Goal: Task Accomplishment & Management: Use online tool/utility

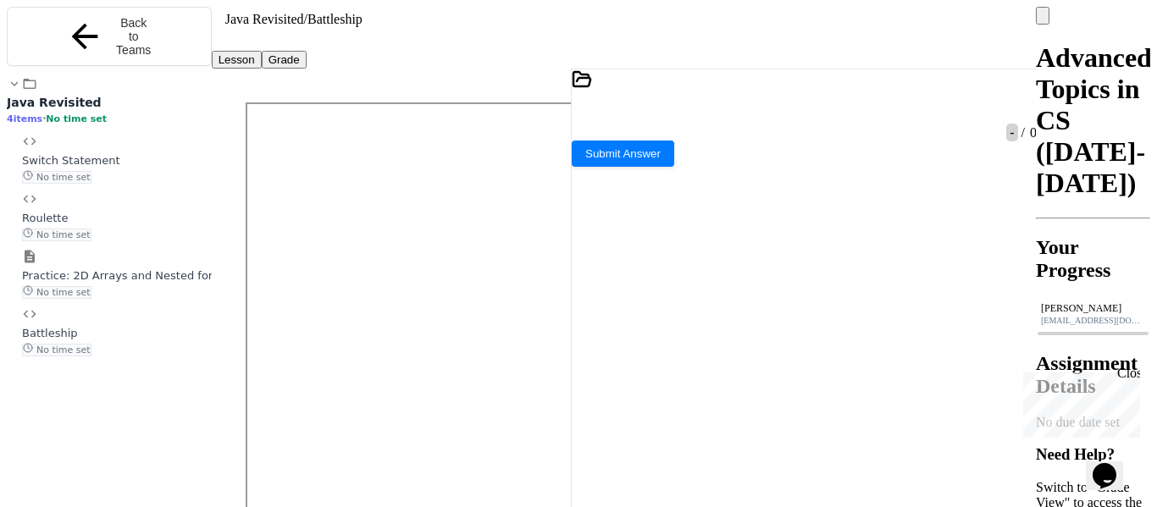
click at [1024, 113] on icon at bounding box center [1030, 119] width 12 height 12
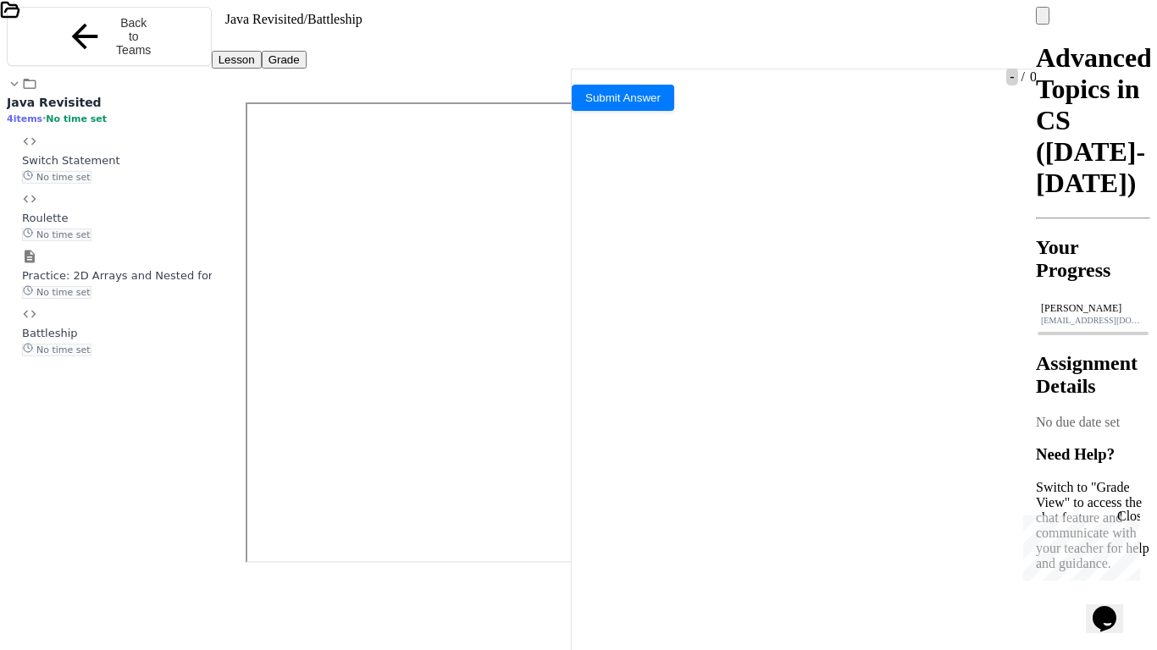
click at [19, 17] on icon at bounding box center [10, 10] width 17 height 14
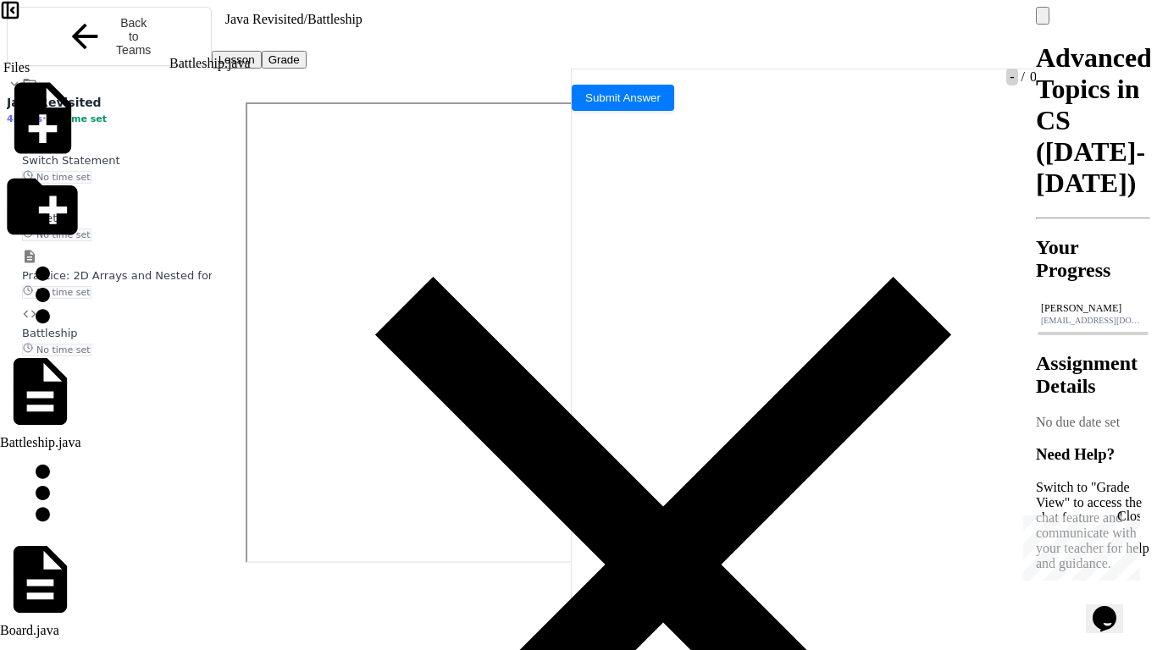
click at [59, 506] on div "Board.java" at bounding box center [29, 630] width 59 height 15
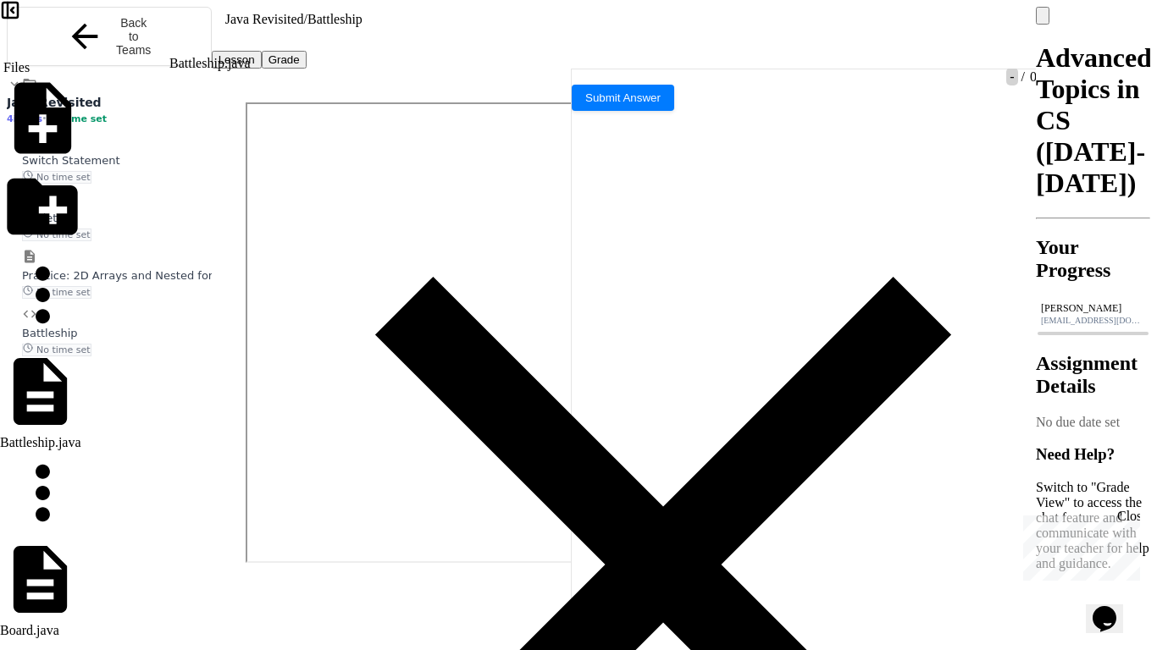
click at [579, 39] on div at bounding box center [570, 40] width 21 height 32
click at [572, 34] on div at bounding box center [570, 39] width 4 height 15
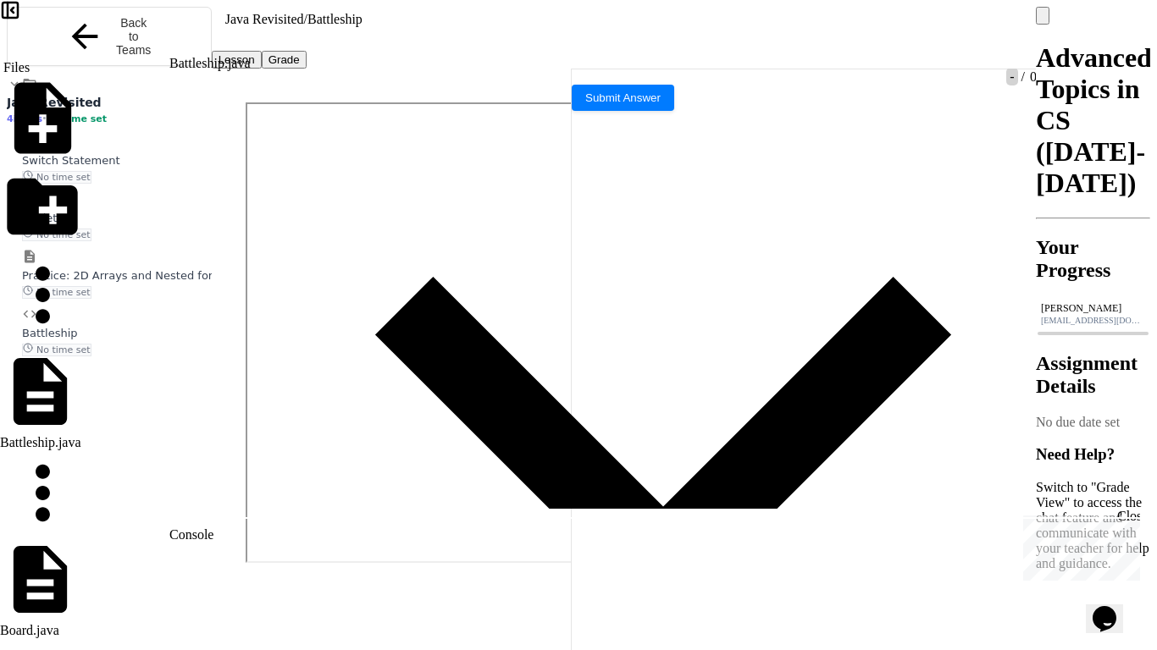
click at [568, 32] on div at bounding box center [570, 39] width 4 height 15
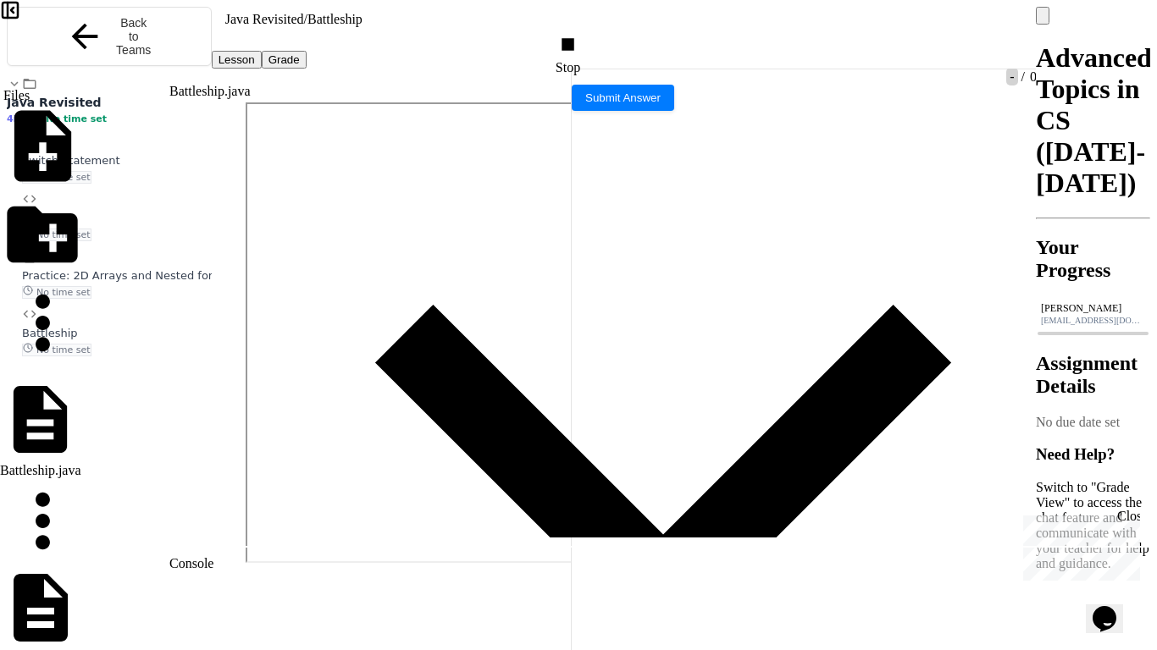
click at [584, 32] on div "Stop" at bounding box center [569, 53] width 29 height 43
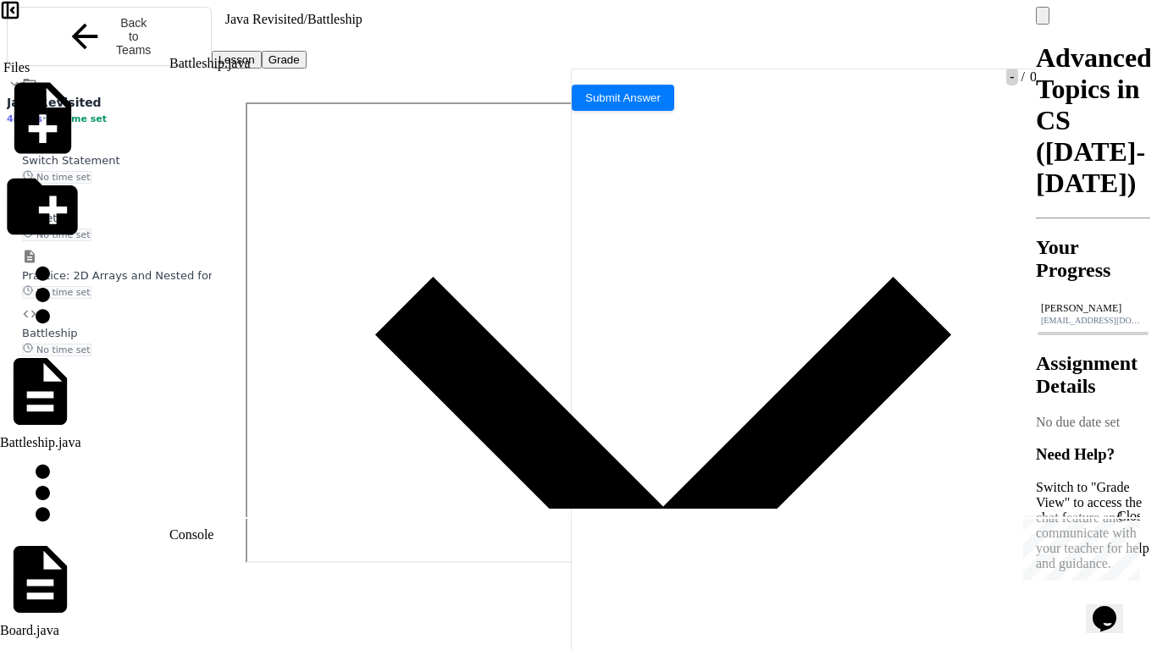
scroll to position [2147, 0]
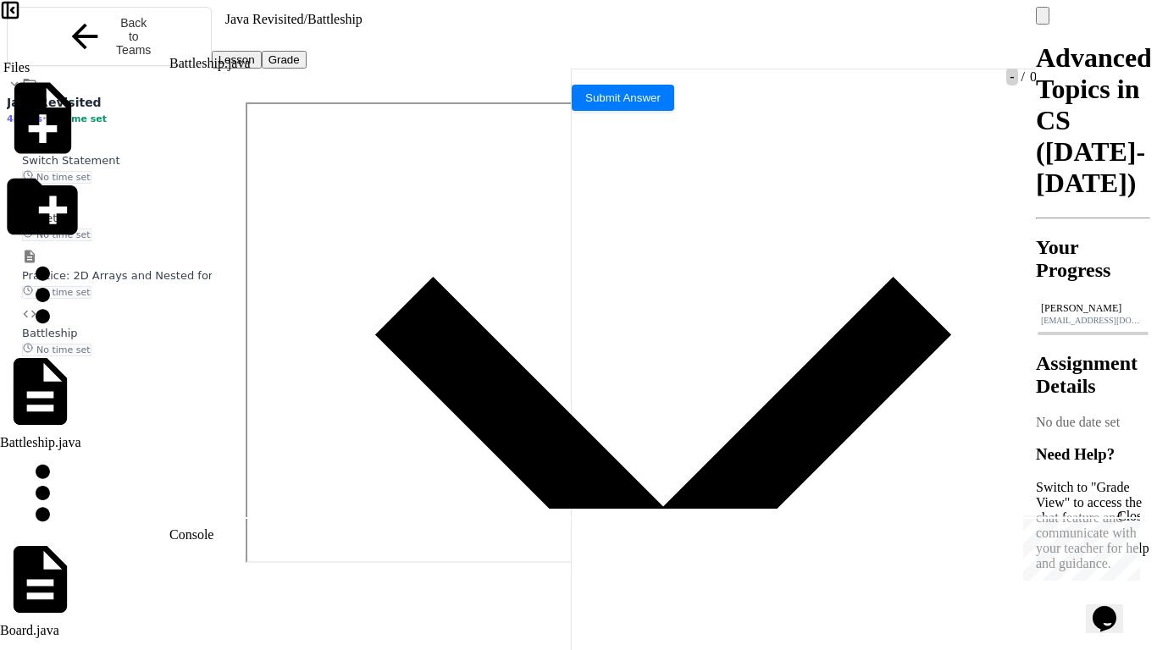
scroll to position [1891, 0]
drag, startPoint x: 355, startPoint y: 196, endPoint x: 385, endPoint y: 186, distance: 31.9
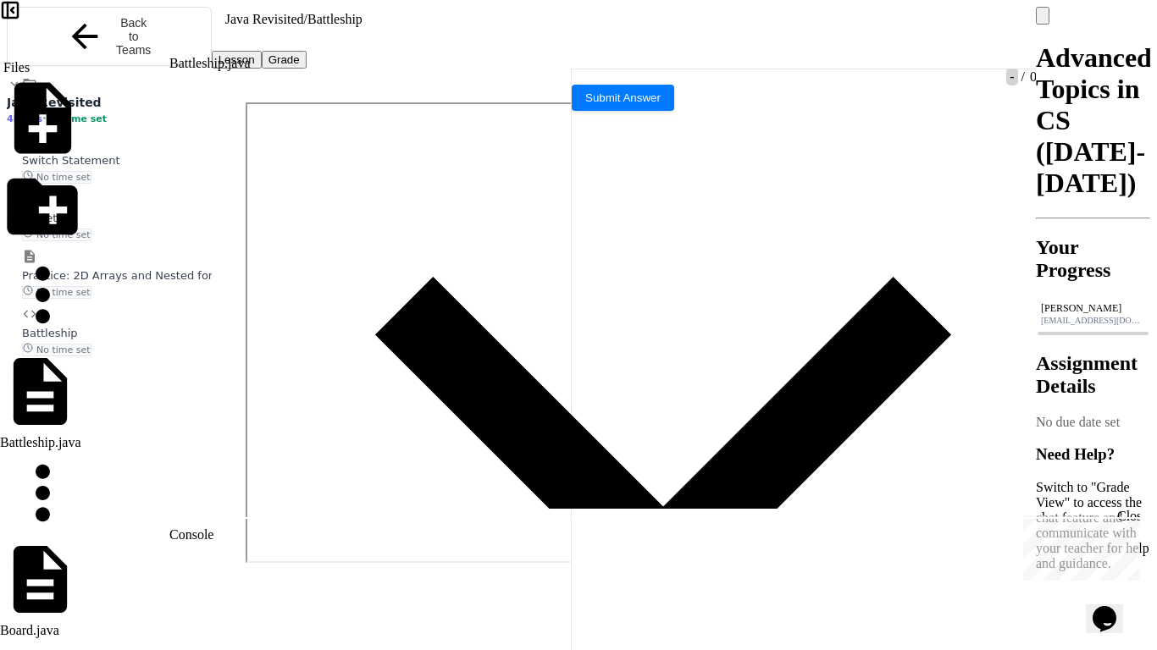
drag, startPoint x: 448, startPoint y: 212, endPoint x: 324, endPoint y: 216, distance: 123.7
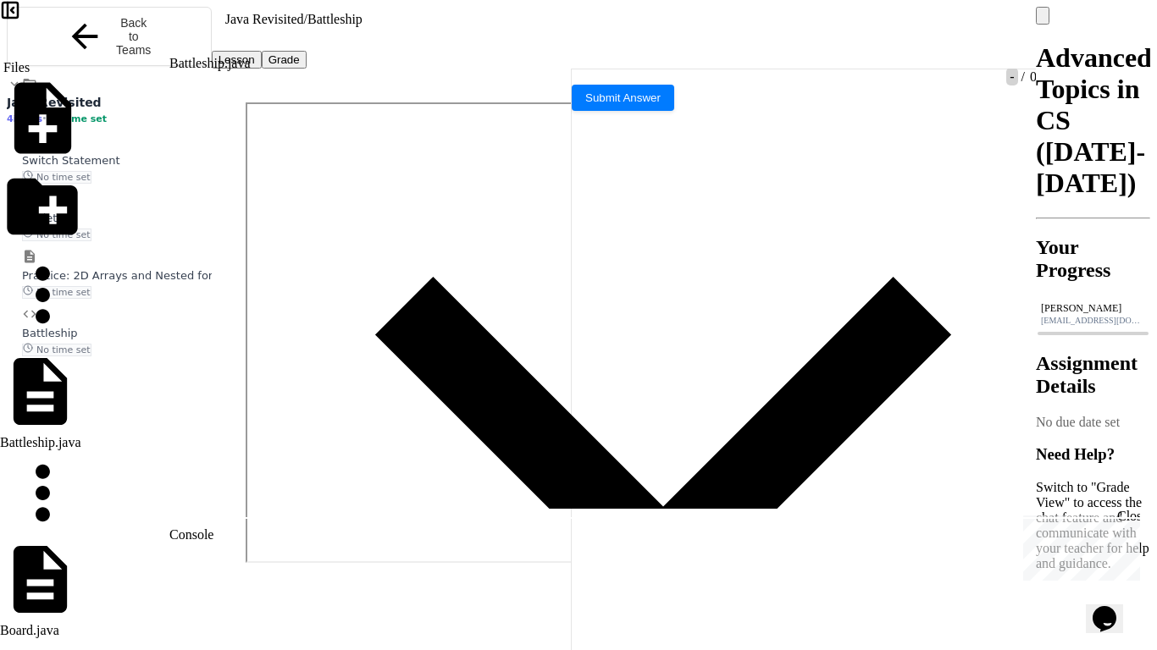
drag, startPoint x: 434, startPoint y: 133, endPoint x: 329, endPoint y: 130, distance: 105.9
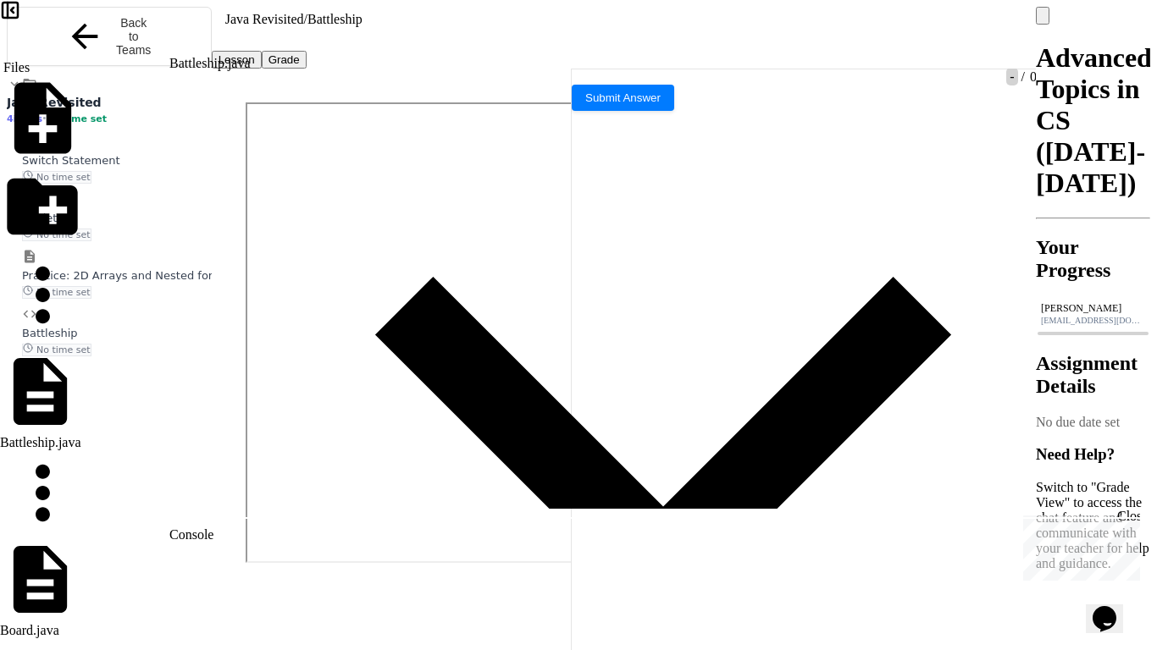
drag, startPoint x: 621, startPoint y: 177, endPoint x: 336, endPoint y: 180, distance: 285.4
copy div "**********"
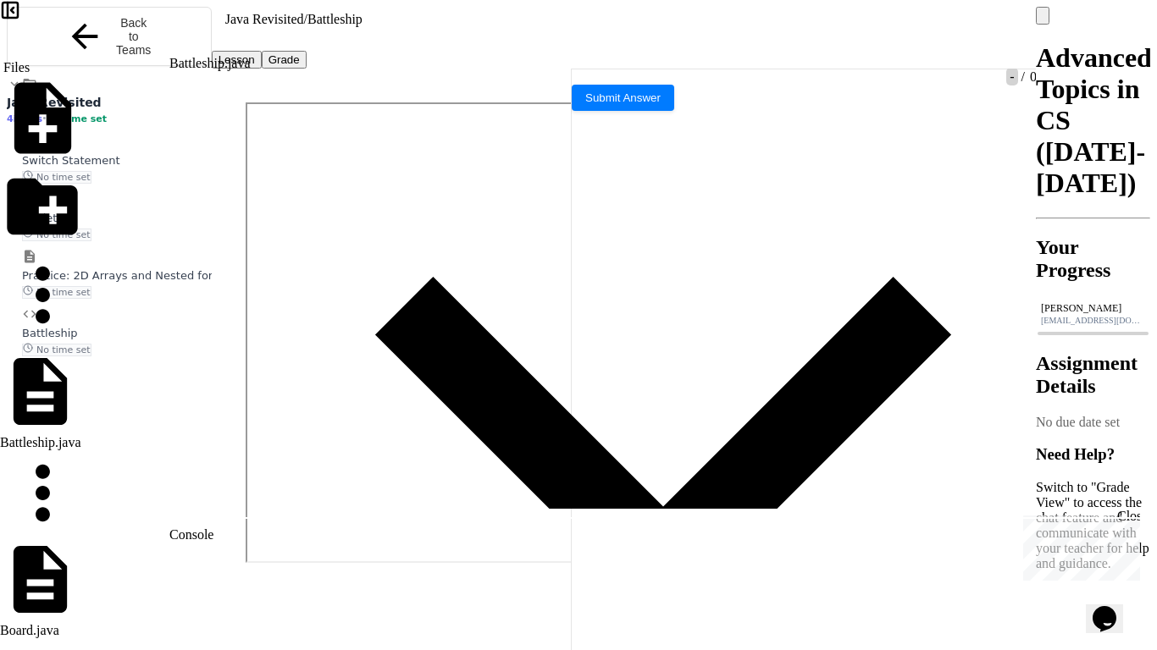
scroll to position [1855, 0]
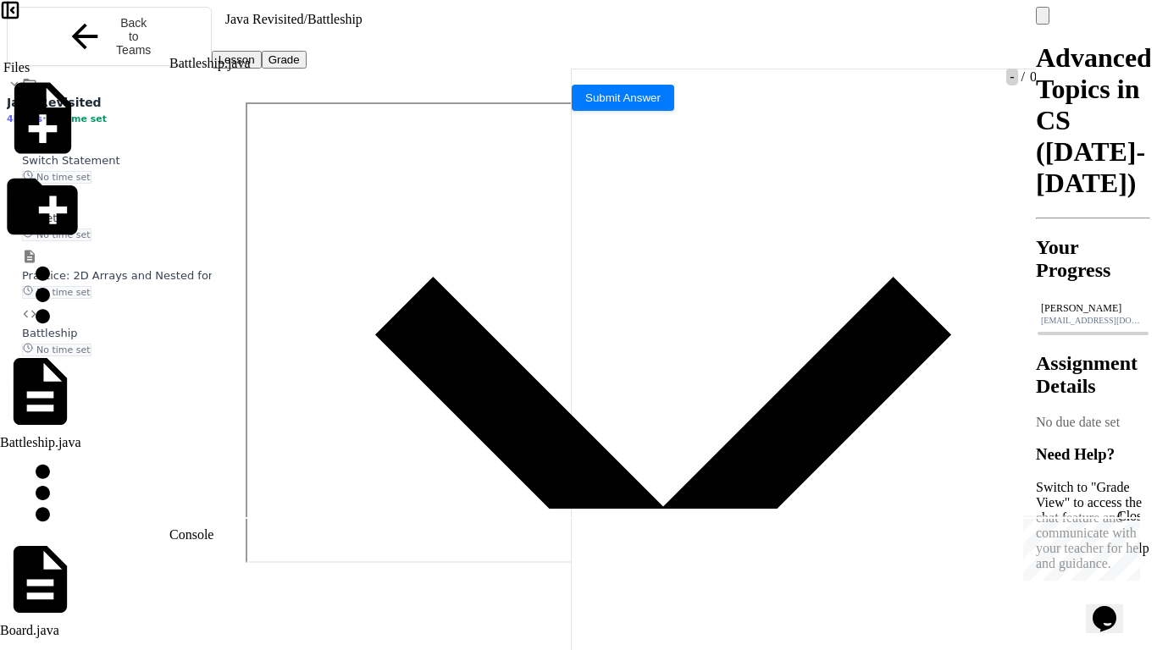
scroll to position [1864, 0]
click at [581, 24] on div at bounding box center [570, 40] width 21 height 32
click at [572, 32] on div at bounding box center [570, 39] width 4 height 15
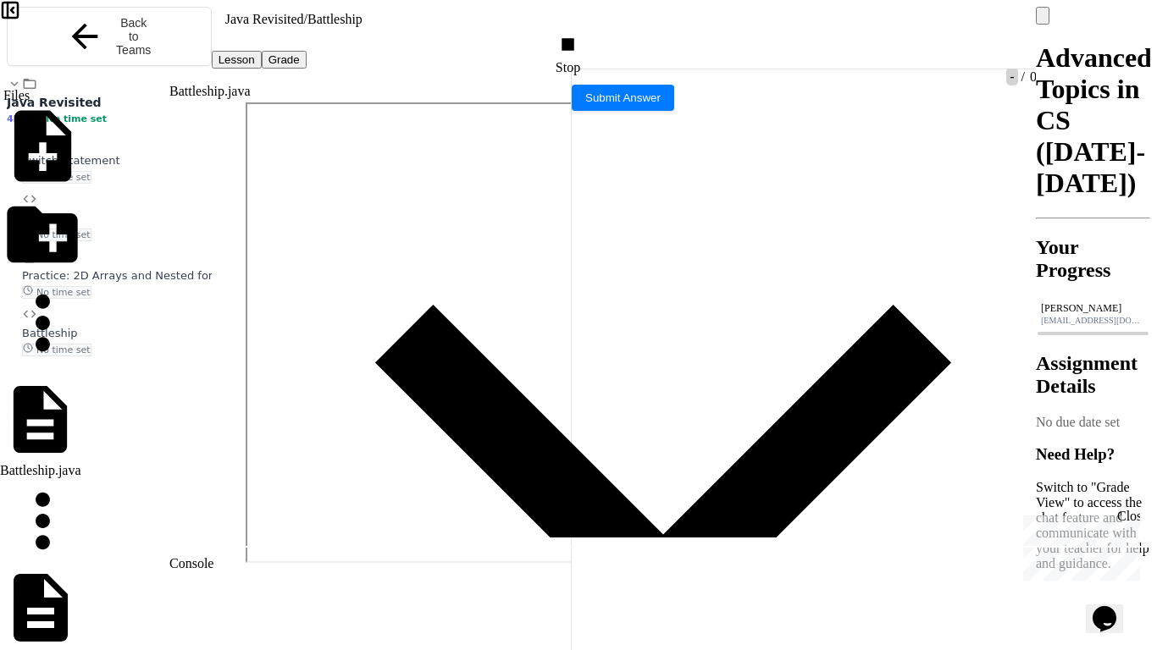
scroll to position [1658, 0]
click at [220, 506] on div "Console" at bounding box center [662, 563] width 987 height 15
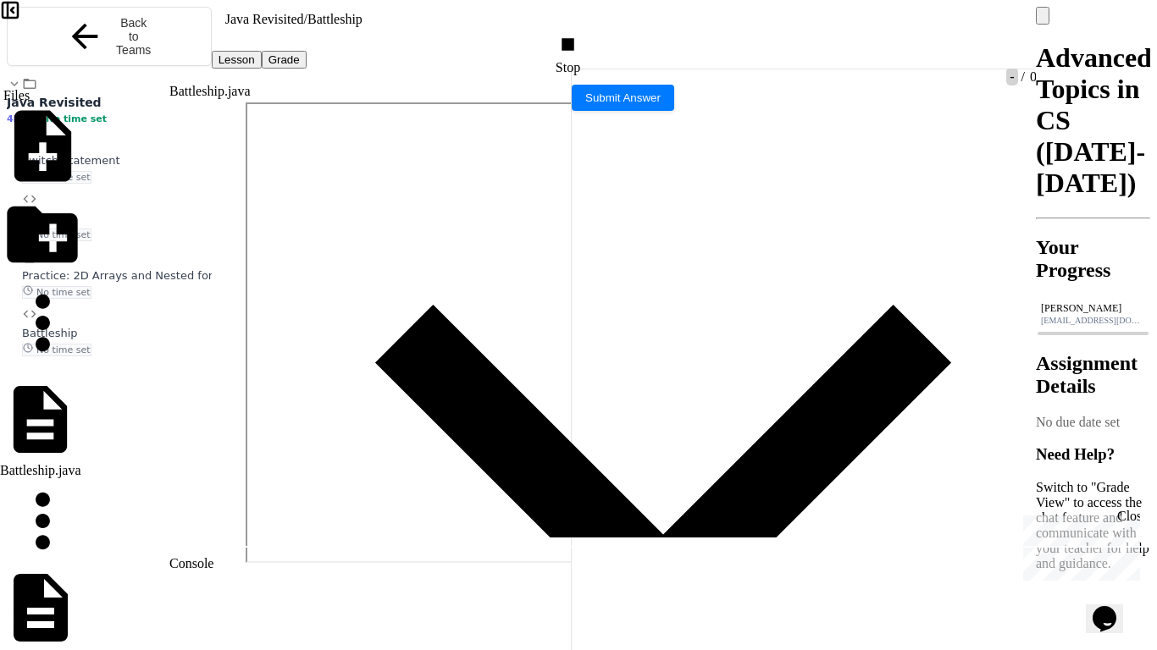
click at [584, 32] on div "Stop" at bounding box center [569, 53] width 29 height 43
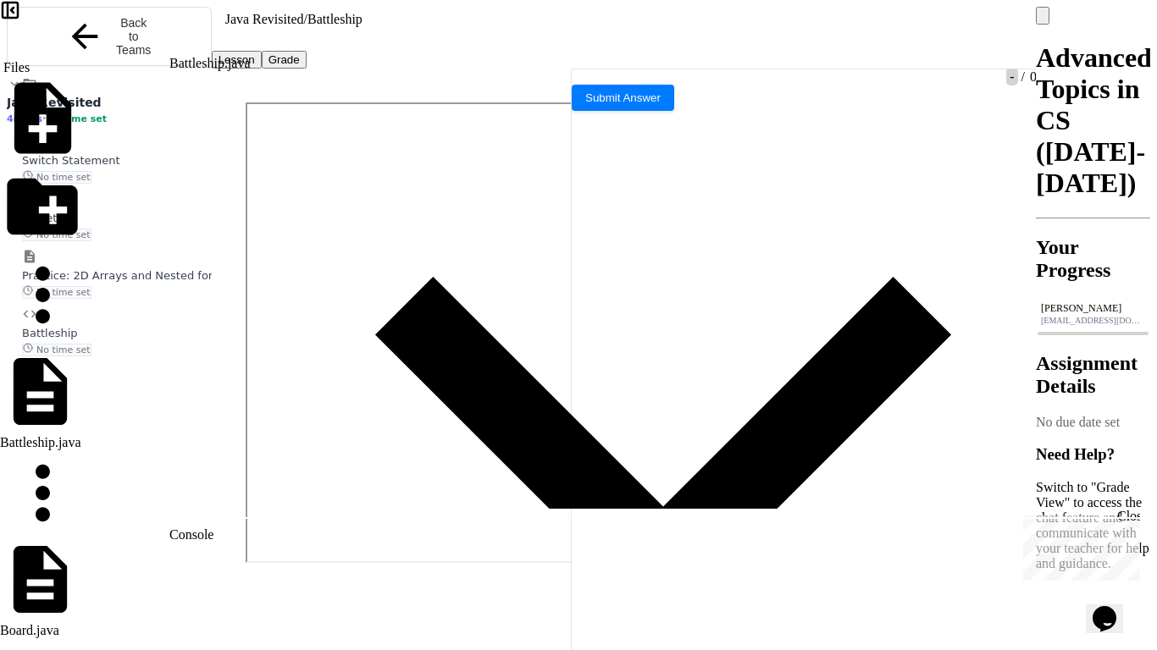
scroll to position [1867, 0]
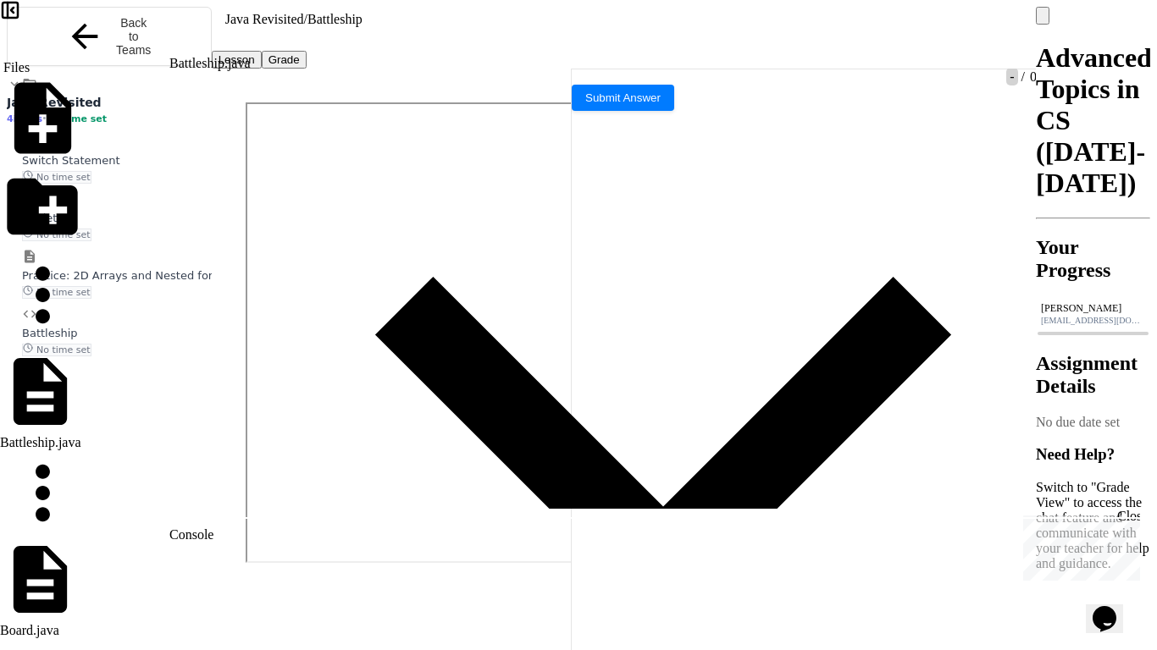
click at [572, 32] on div at bounding box center [570, 39] width 4 height 15
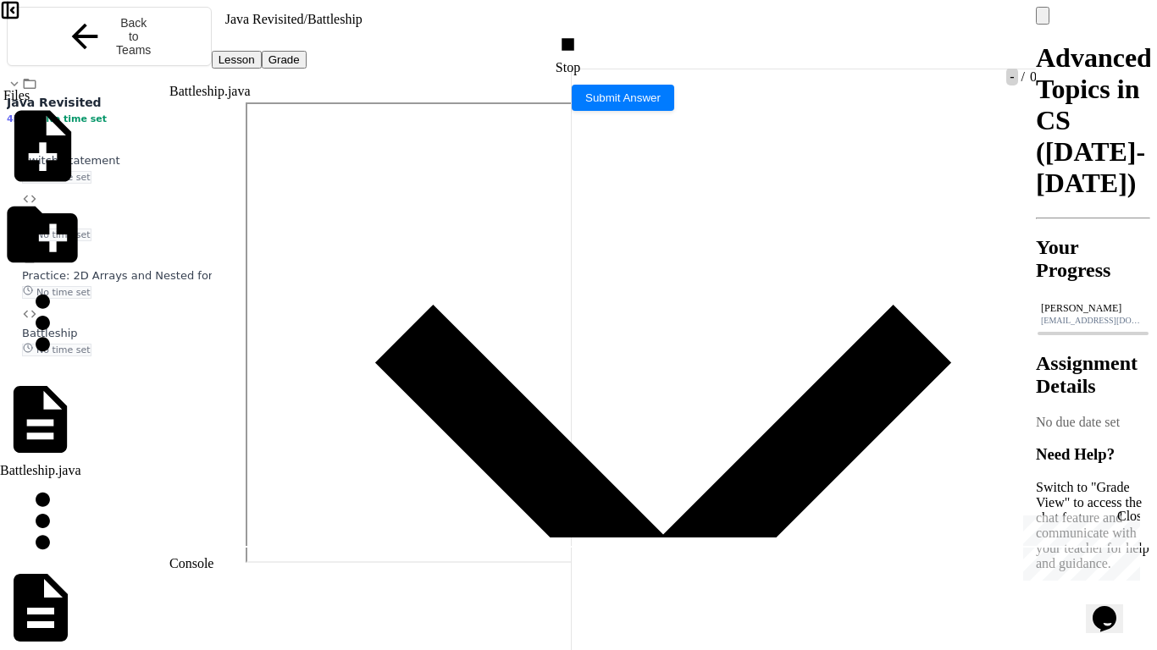
scroll to position [1852, 0]
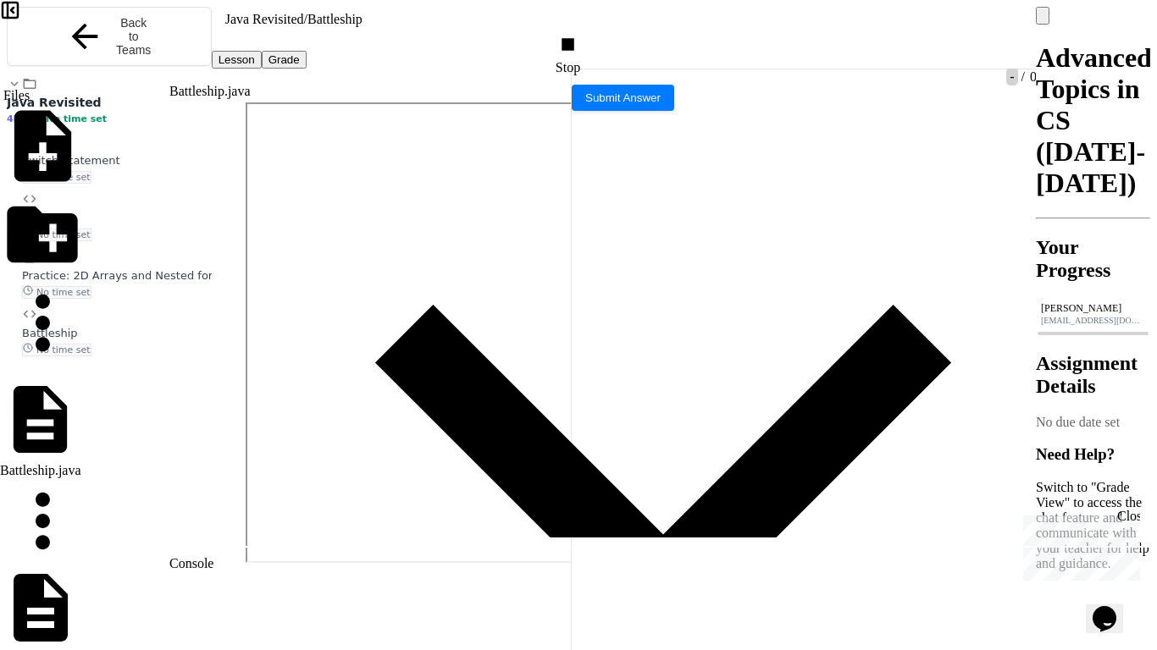
scroll to position [1759, 0]
click at [582, 32] on div "Stop" at bounding box center [569, 53] width 29 height 43
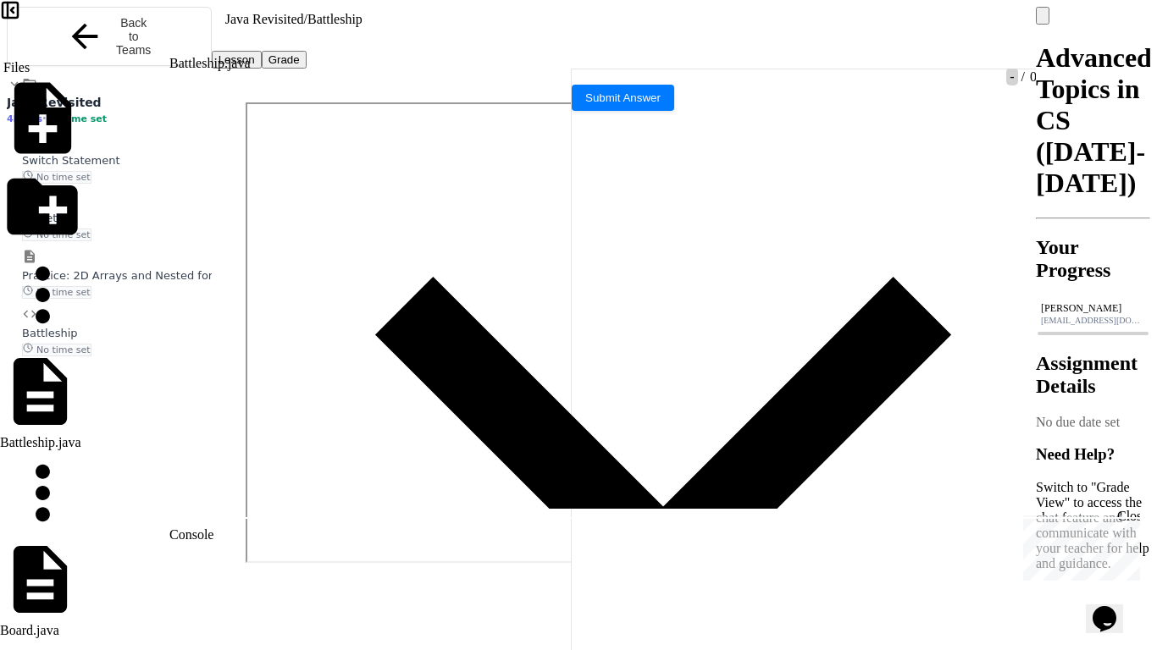
click at [568, 44] on icon at bounding box center [568, 44] width 0 height 0
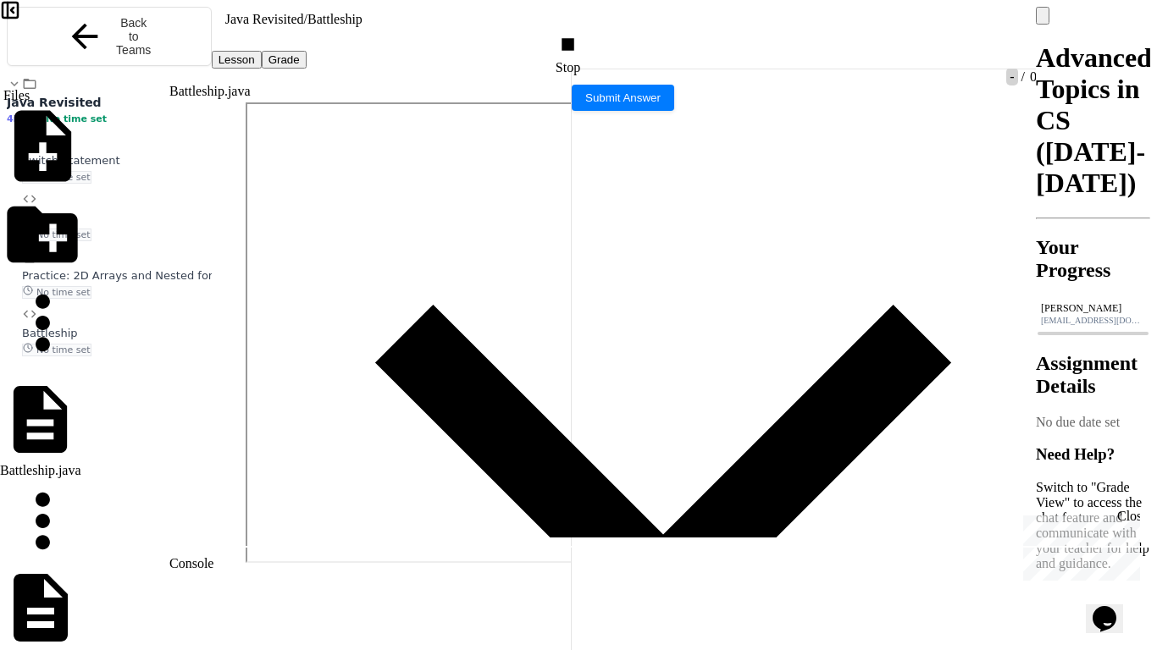
scroll to position [2562, 0]
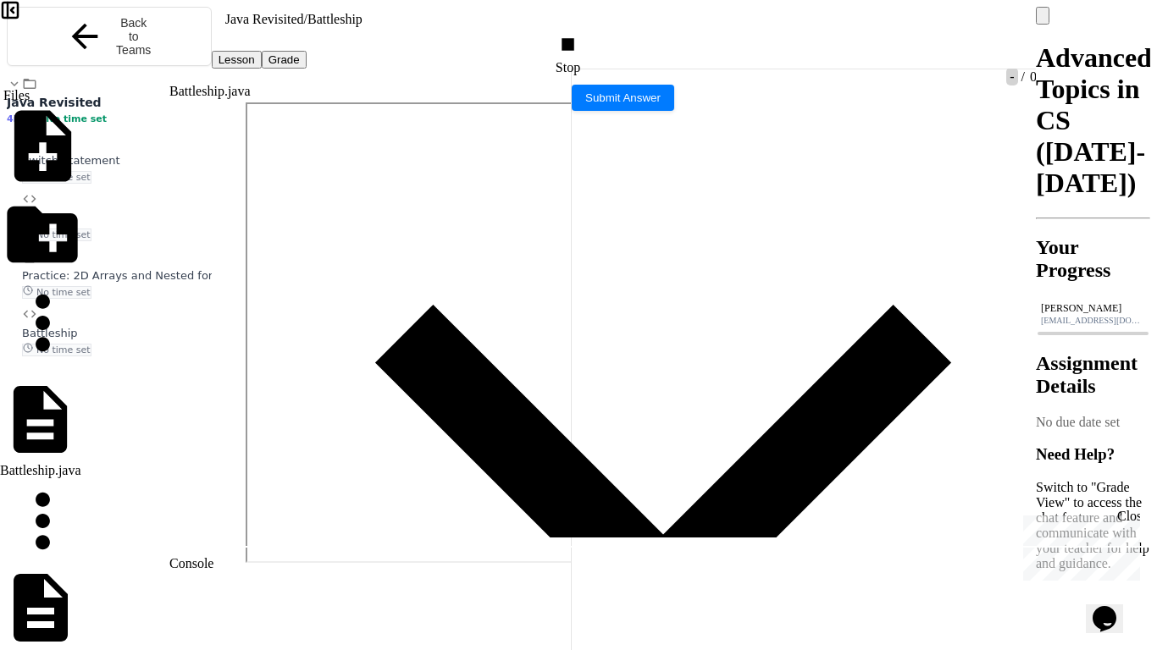
click at [584, 32] on div "Stop" at bounding box center [569, 53] width 29 height 43
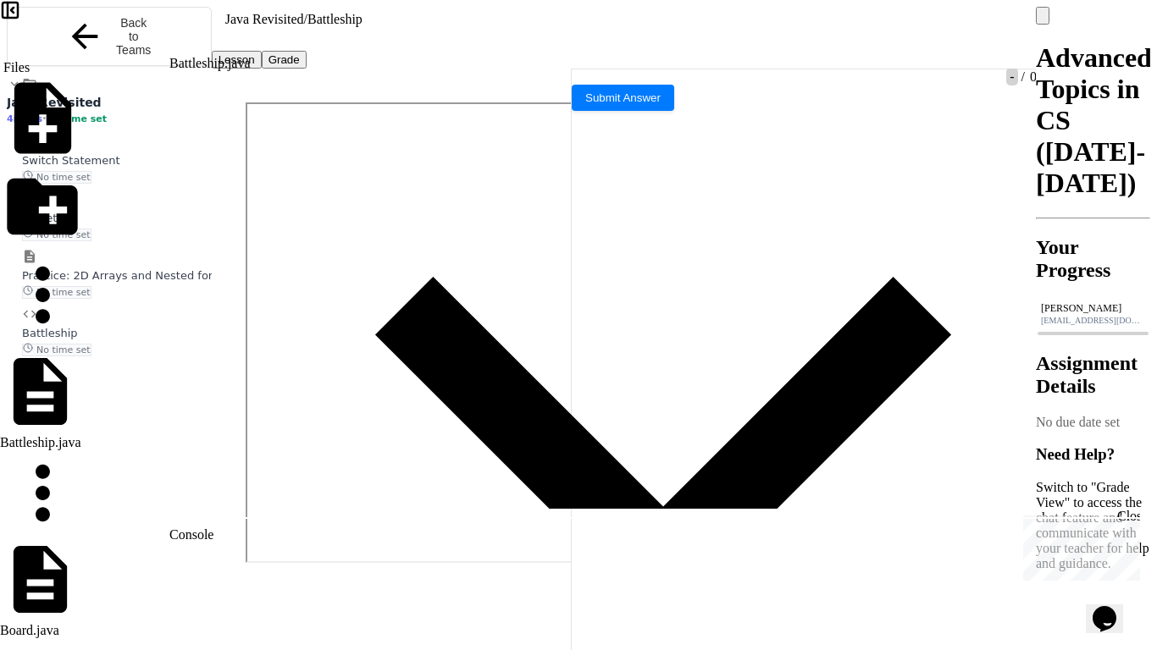
click at [572, 32] on div at bounding box center [570, 39] width 4 height 15
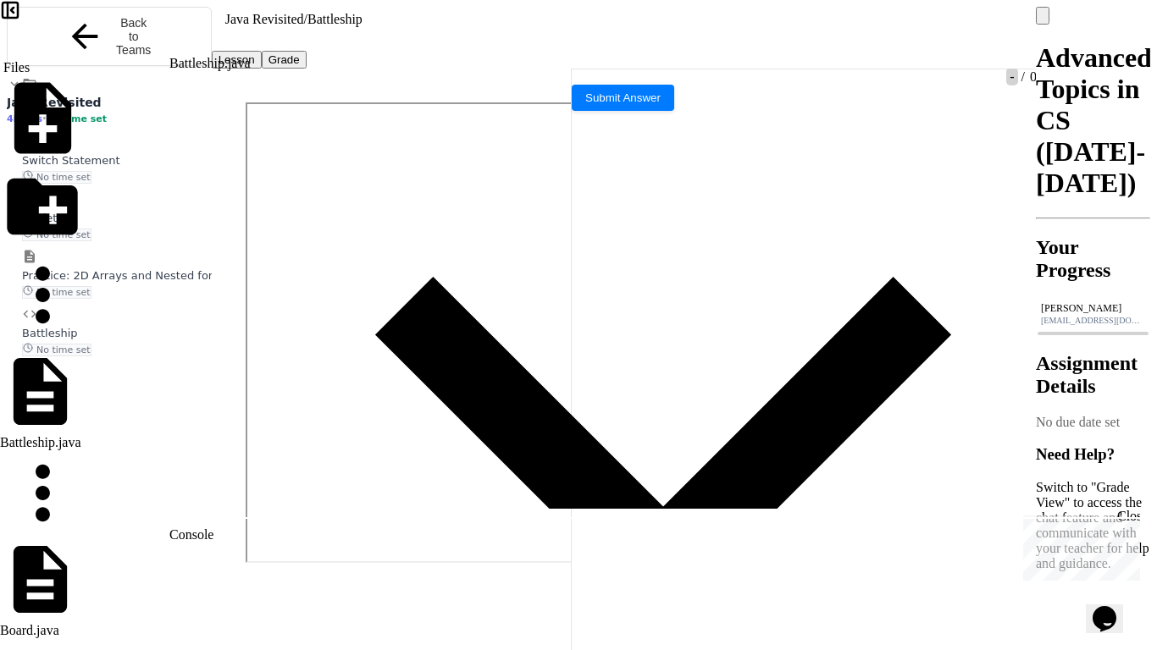
scroll to position [2352, 0]
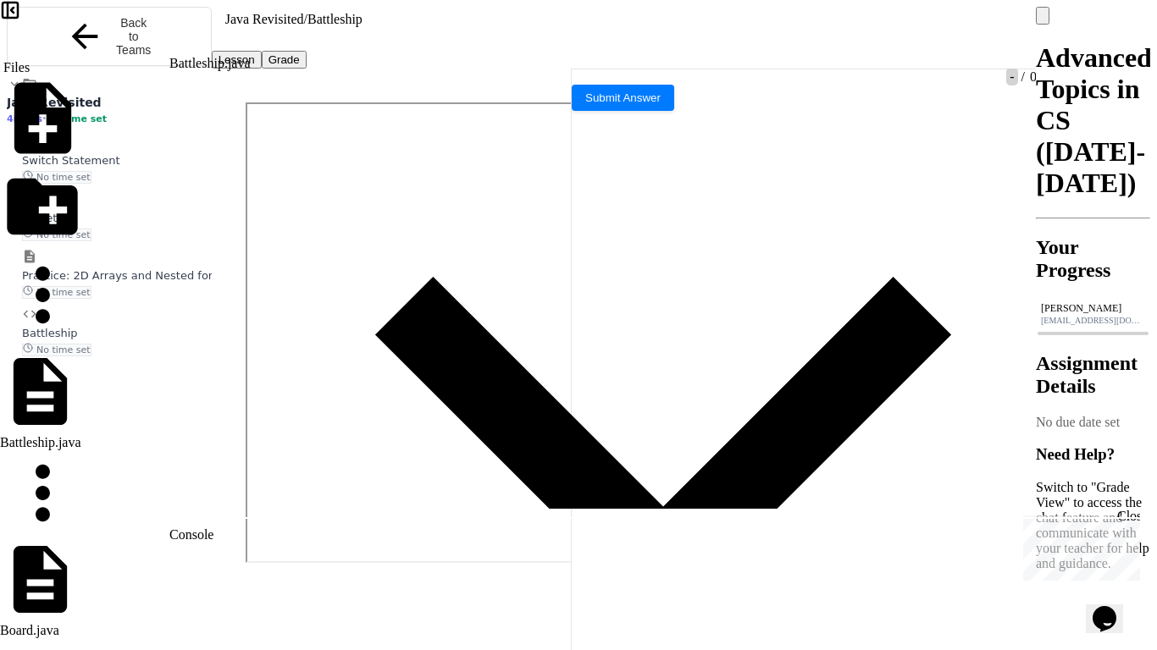
scroll to position [2115, 0]
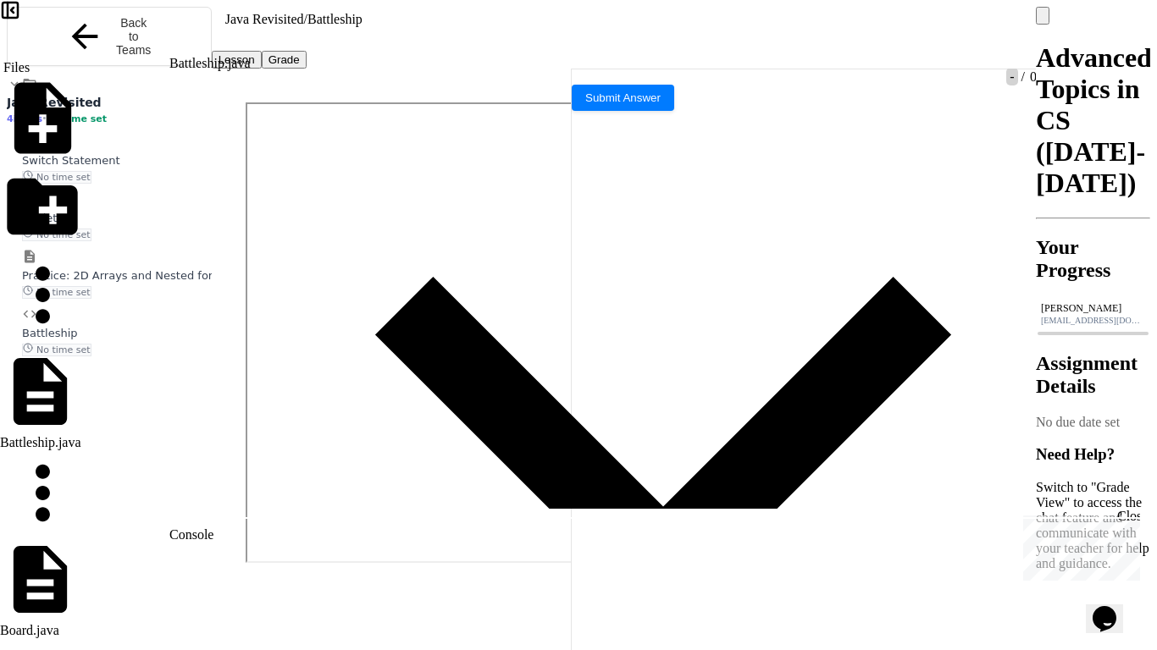
click at [568, 44] on icon at bounding box center [568, 44] width 0 height 0
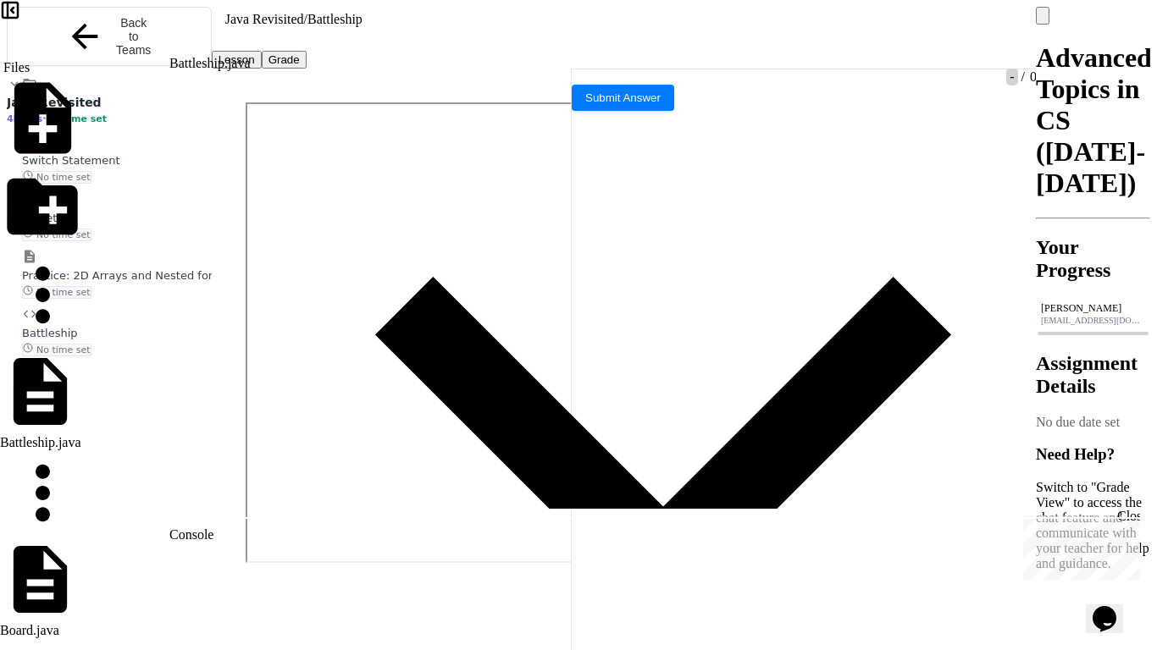
click at [570, 32] on div at bounding box center [570, 39] width 4 height 15
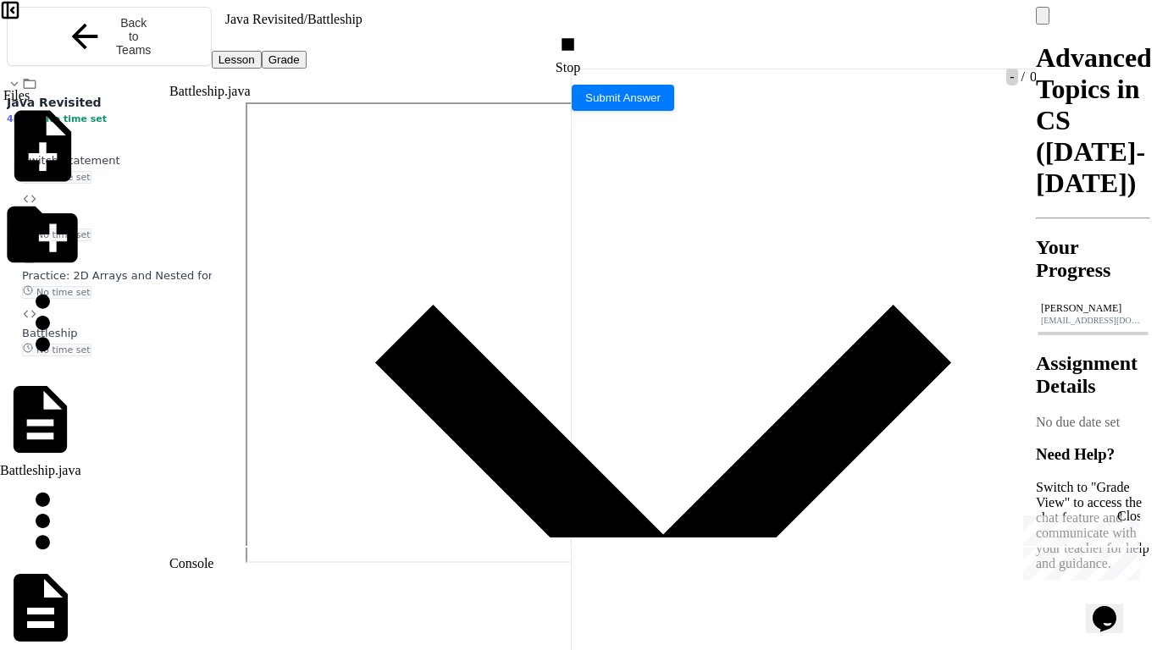
scroll to position [2019, 0]
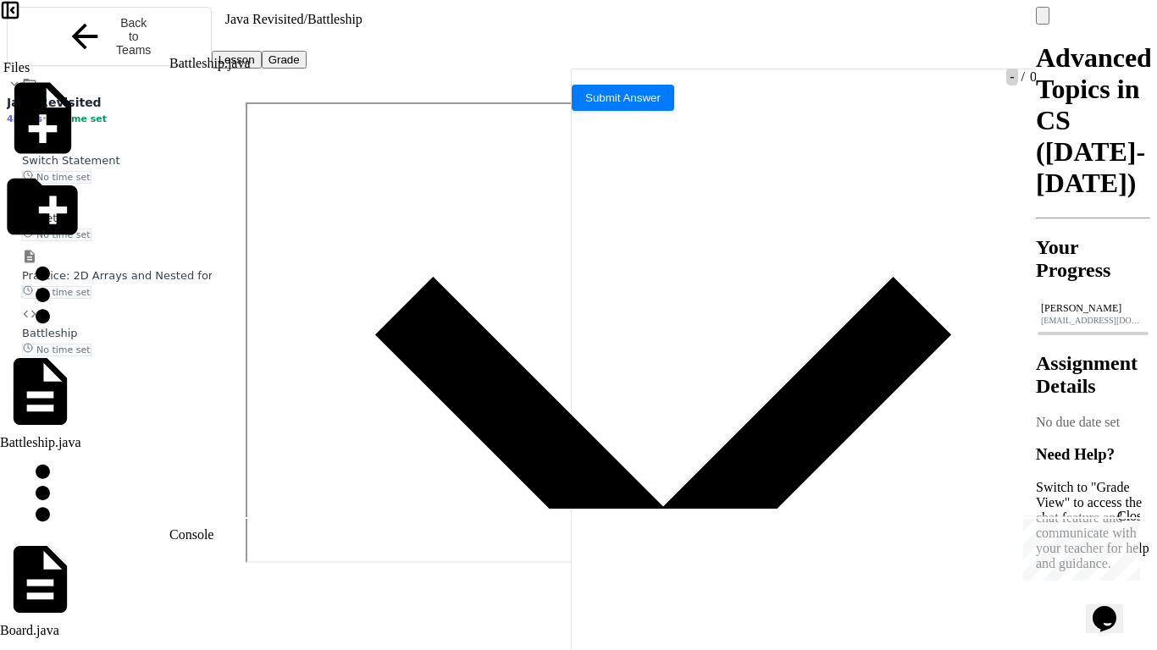
scroll to position [1691, 0]
drag, startPoint x: 467, startPoint y: 124, endPoint x: 353, endPoint y: 119, distance: 113.6
drag, startPoint x: 555, startPoint y: 251, endPoint x: 326, endPoint y: 247, distance: 229.5
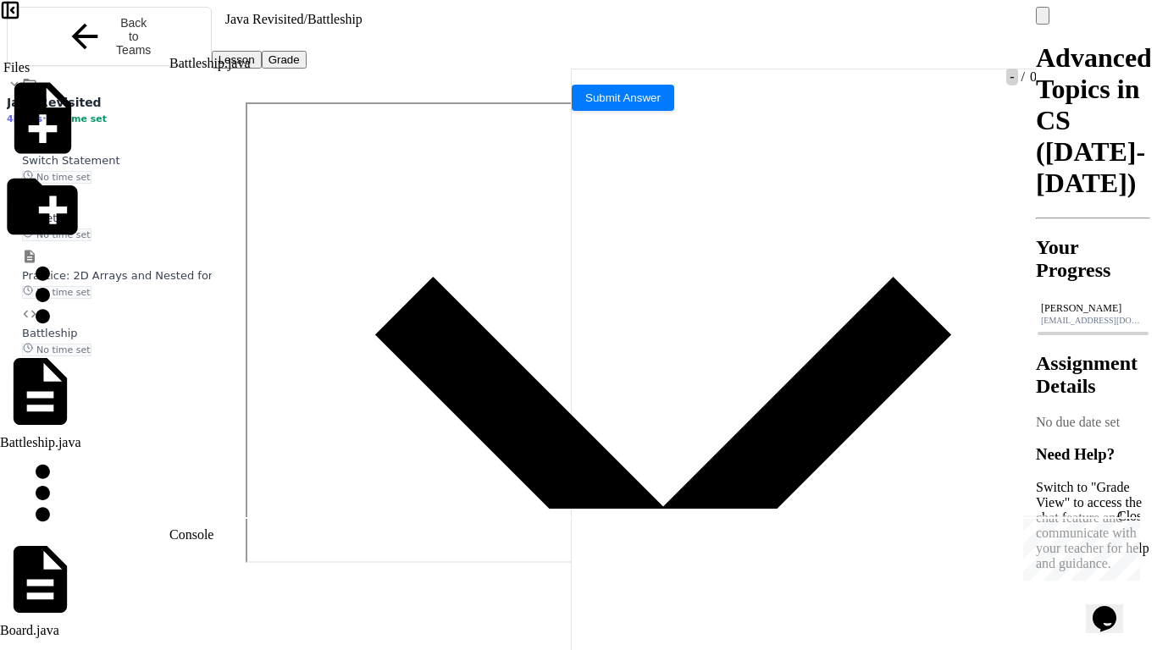
drag, startPoint x: 589, startPoint y: 160, endPoint x: 326, endPoint y: 164, distance: 263.4
drag, startPoint x: 606, startPoint y: 166, endPoint x: 323, endPoint y: 168, distance: 282.8
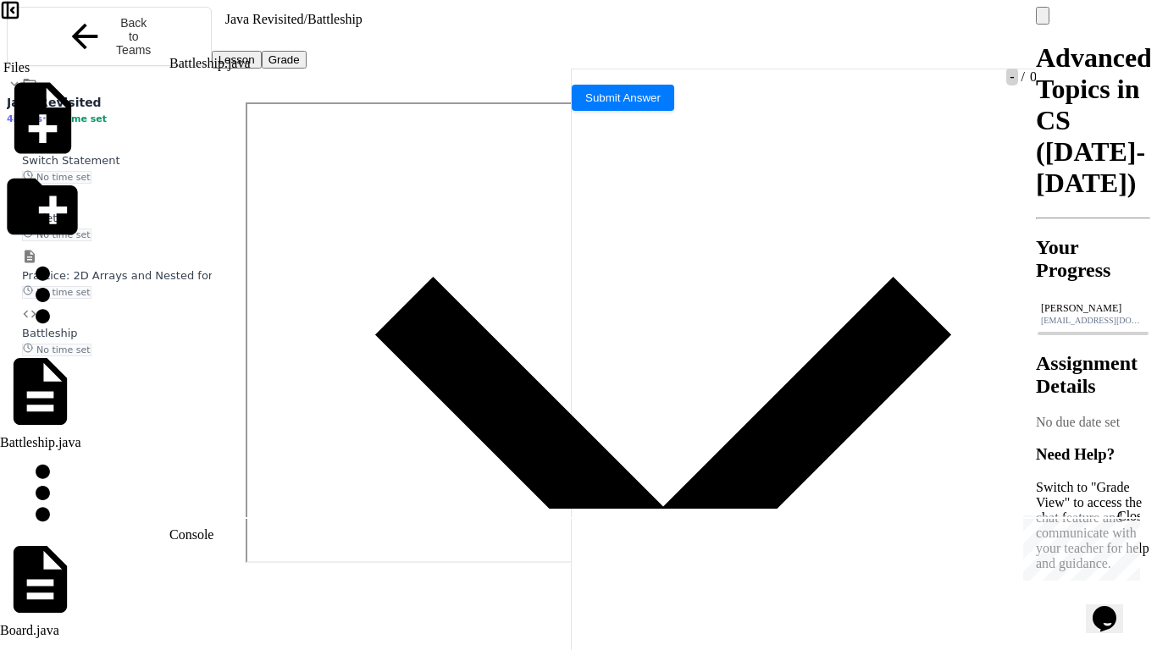
drag, startPoint x: 603, startPoint y: 143, endPoint x: 324, endPoint y: 140, distance: 278.6
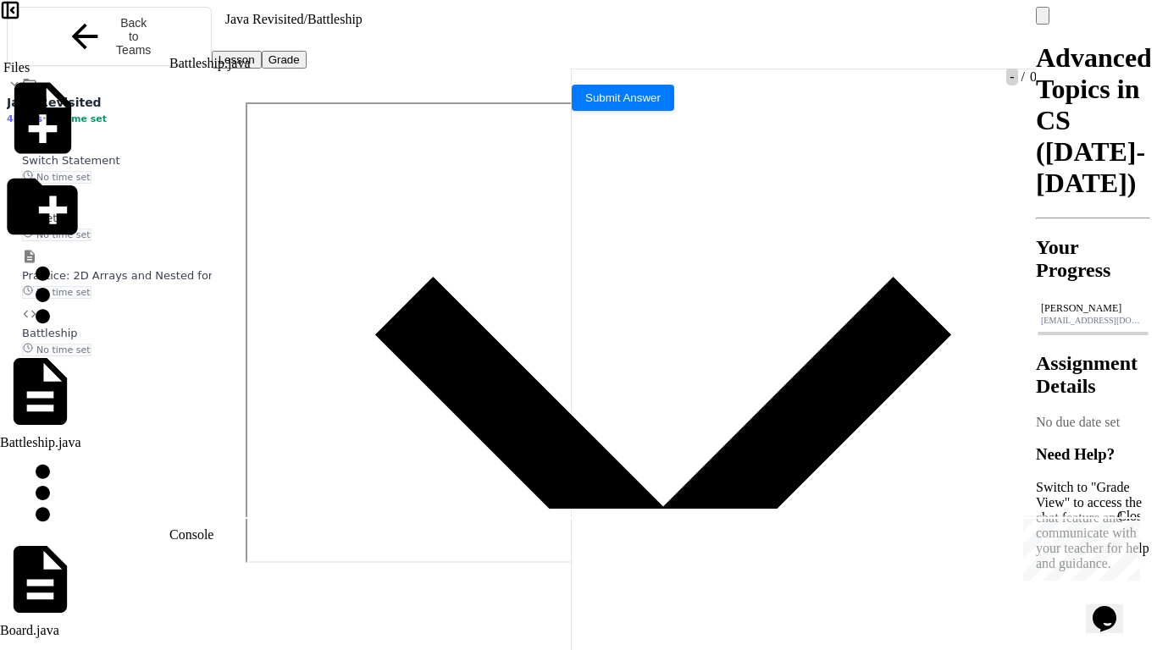
drag, startPoint x: 492, startPoint y: 188, endPoint x: 351, endPoint y: 187, distance: 141.4
copy div "* **** *"
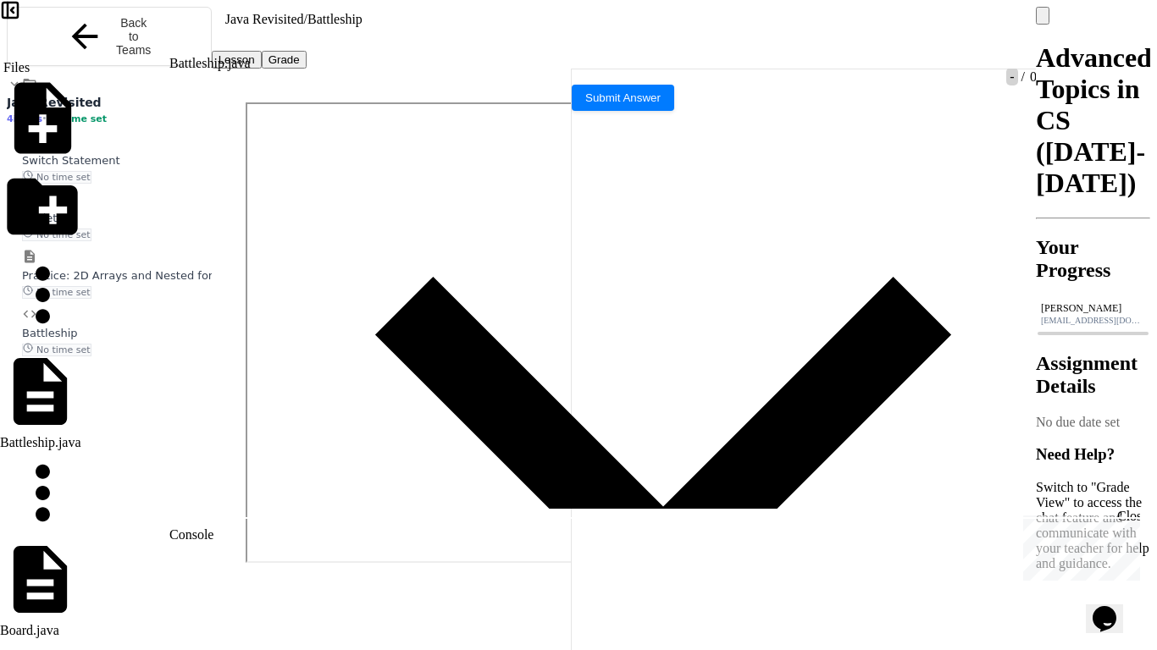
click at [573, 37] on div at bounding box center [570, 40] width 21 height 32
click at [568, 44] on icon at bounding box center [568, 44] width 0 height 0
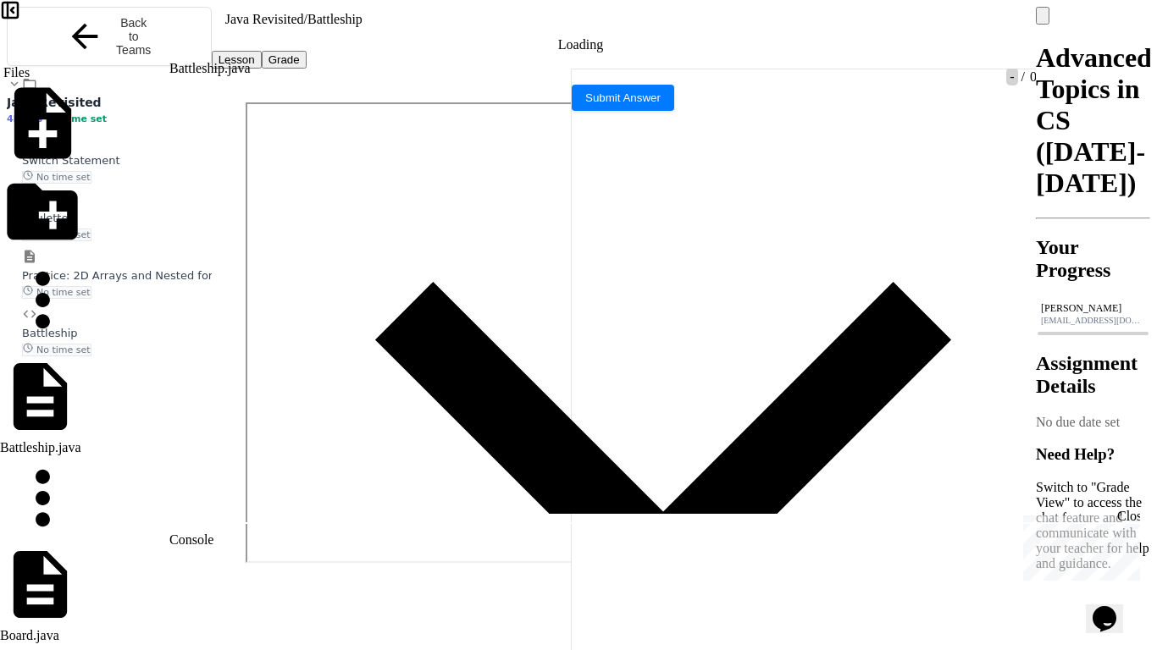
scroll to position [0, 0]
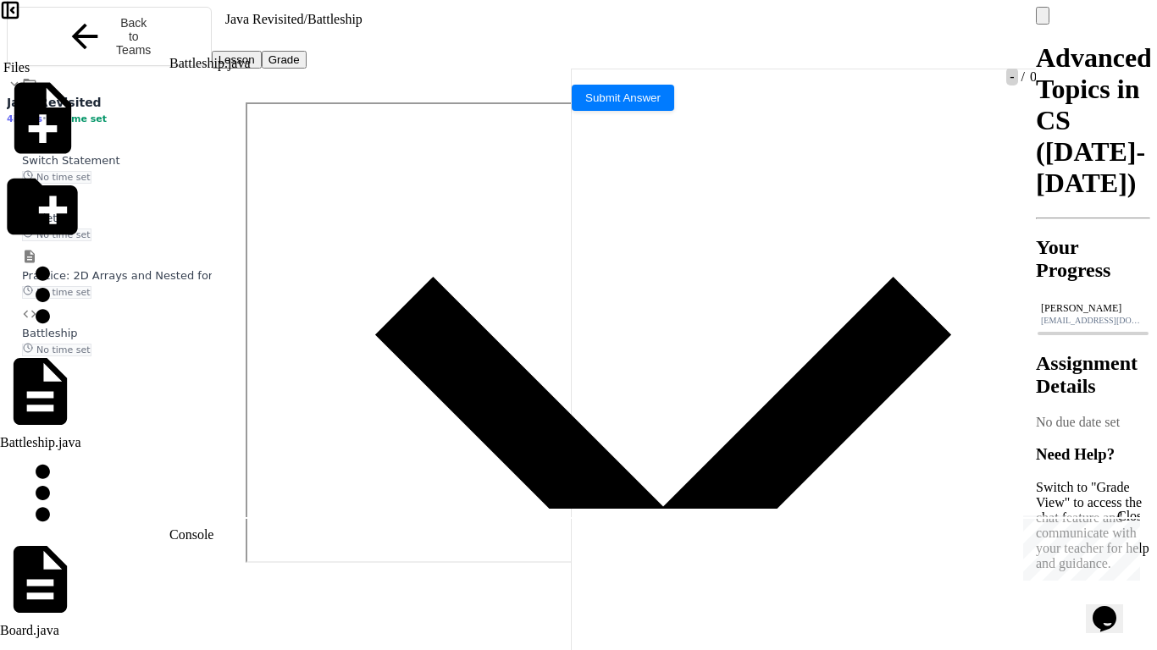
scroll to position [2273, 0]
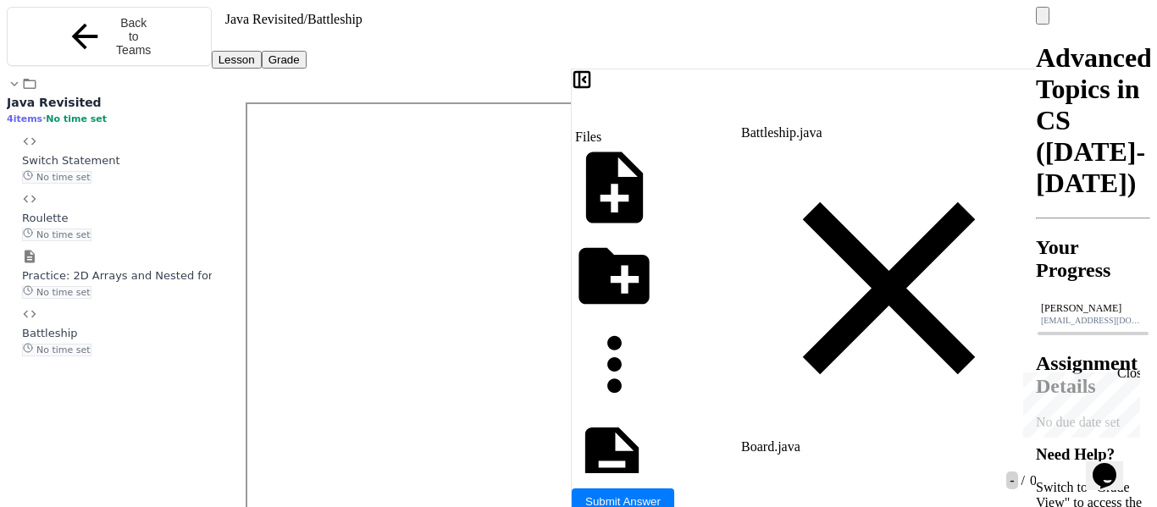
scroll to position [4587, 0]
click at [806, 99] on div at bounding box center [795, 109] width 21 height 32
click at [798, 102] on div at bounding box center [795, 109] width 4 height 15
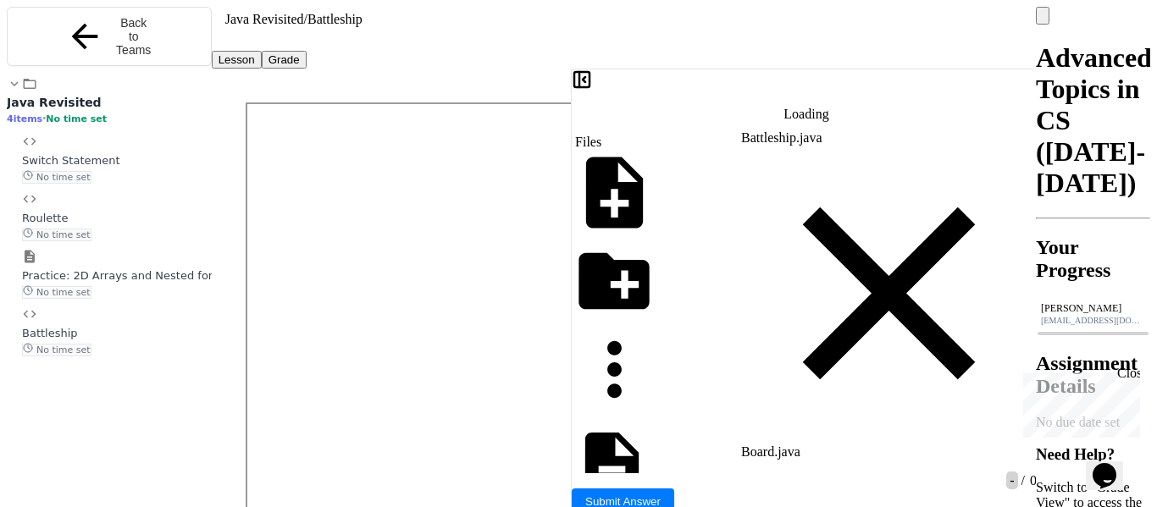
scroll to position [0, 0]
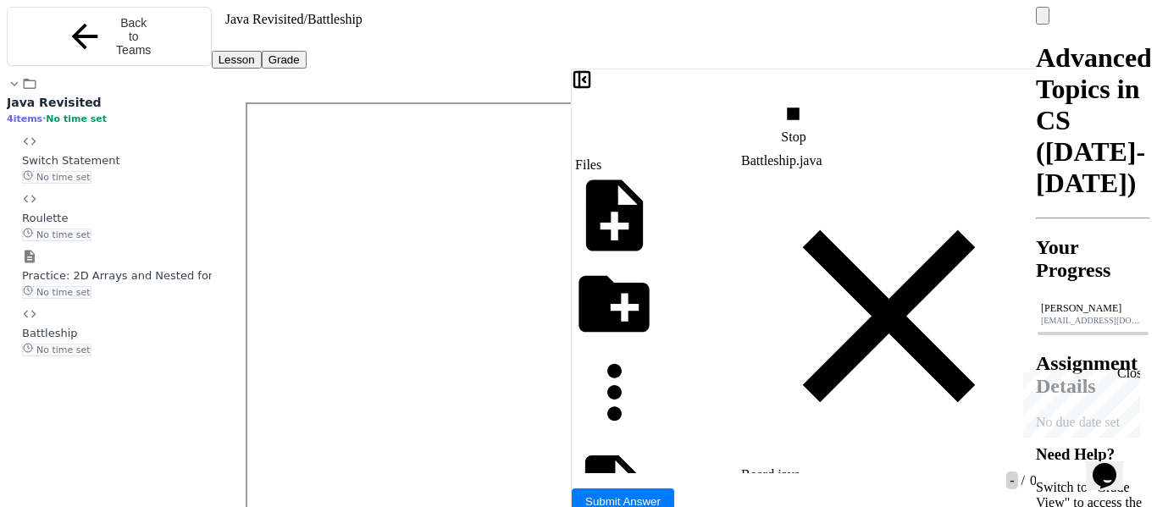
click at [1019, 106] on div at bounding box center [1027, 123] width 17 height 60
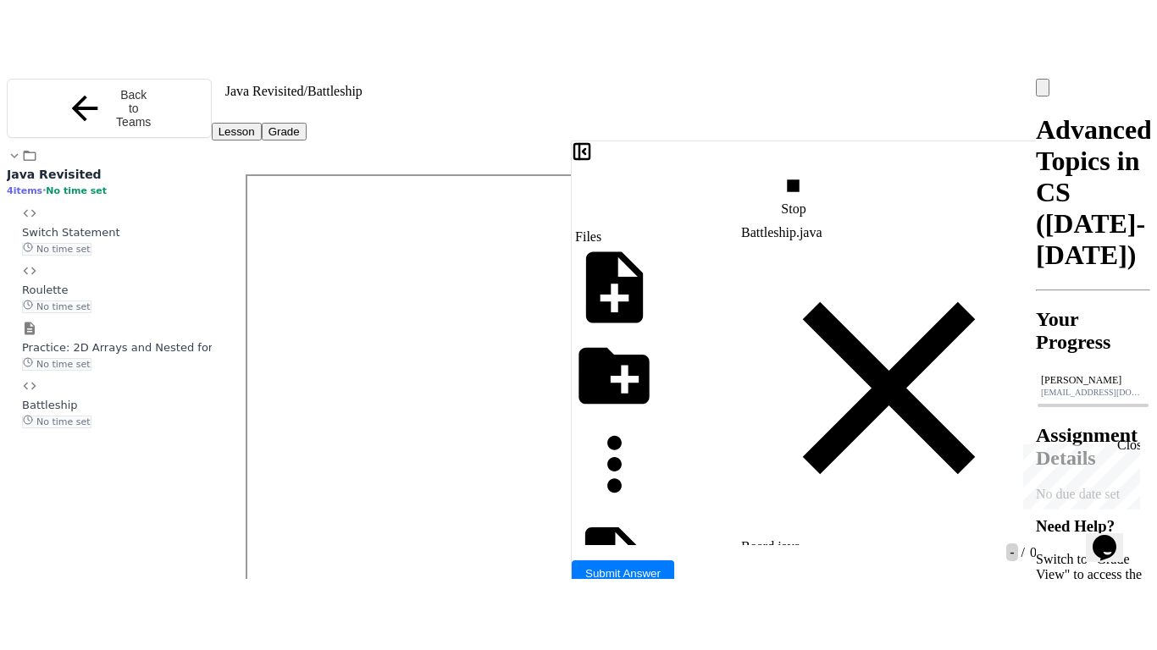
scroll to position [4180, 0]
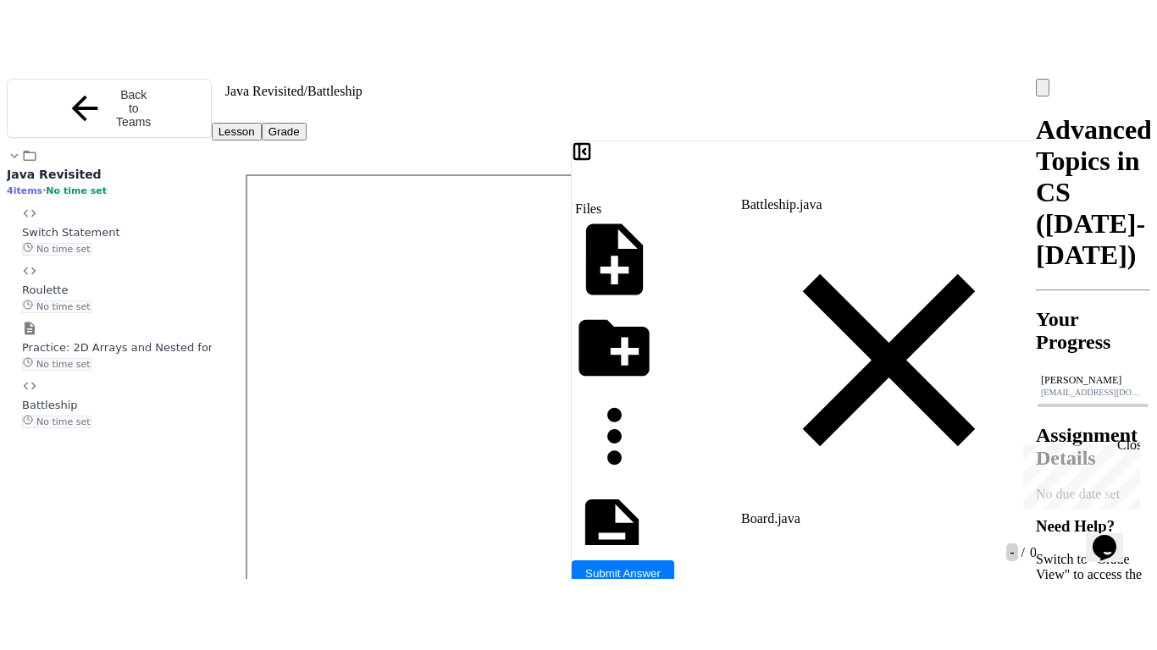
scroll to position [792, 0]
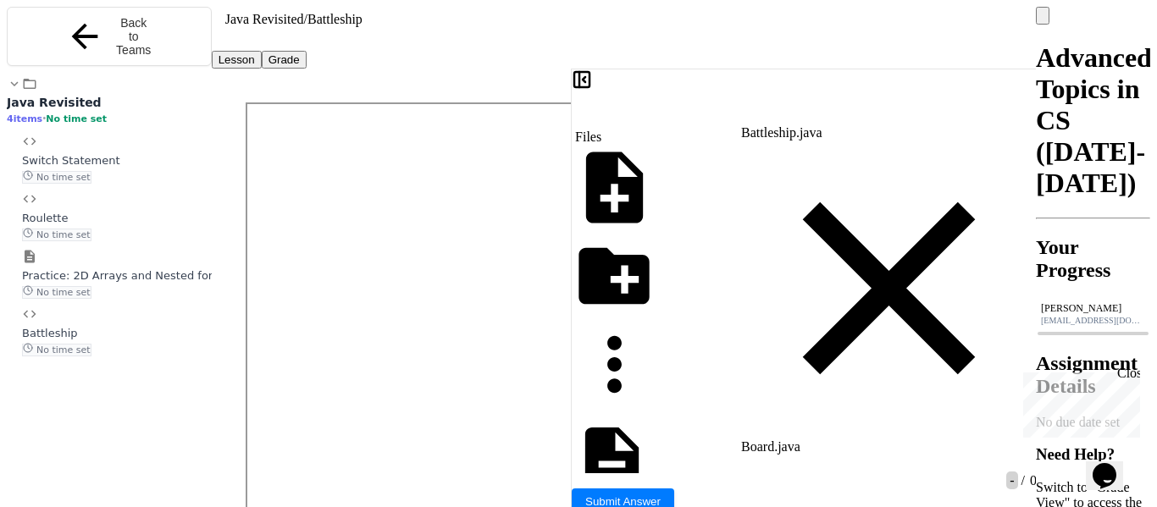
click at [996, 110] on div at bounding box center [796, 109] width 448 height 32
click at [1019, 109] on icon at bounding box center [1019, 109] width 0 height 0
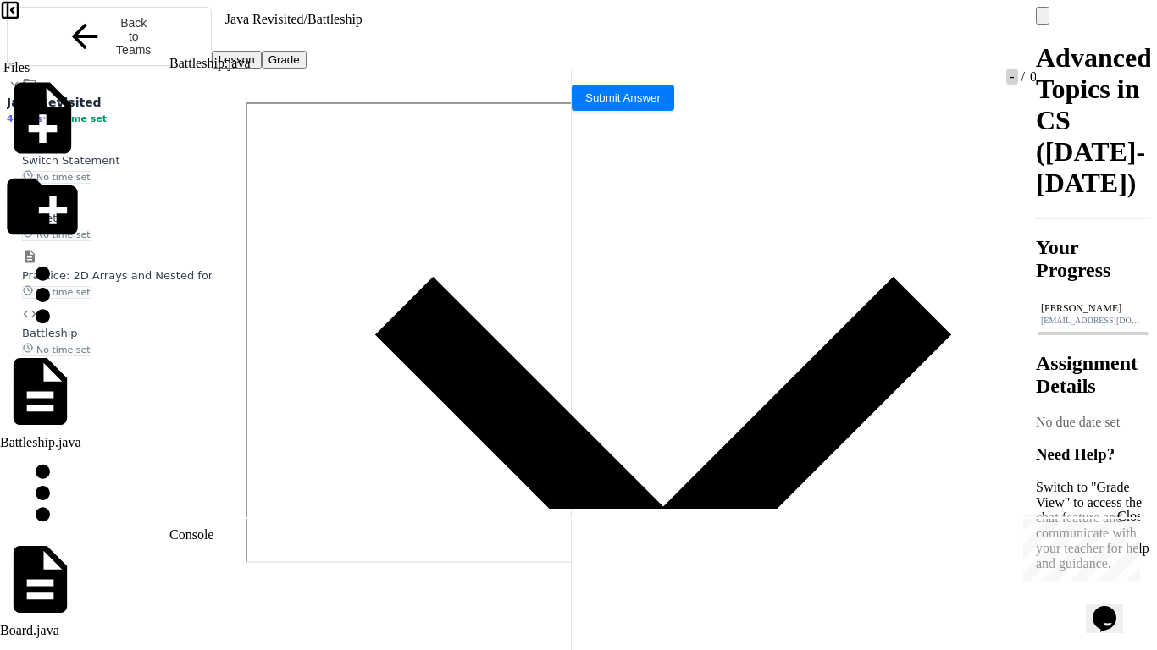
scroll to position [1798, 0]
drag, startPoint x: 748, startPoint y: 142, endPoint x: 325, endPoint y: 137, distance: 423.4
copy div "**********"
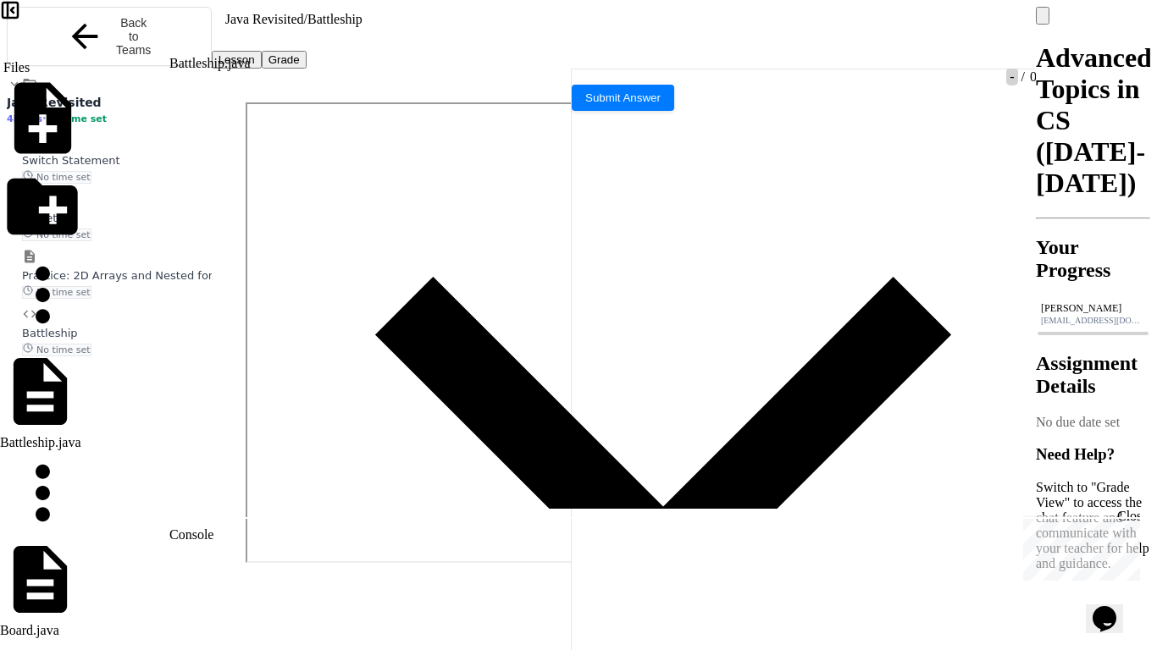
scroll to position [2260, 0]
click at [572, 32] on div at bounding box center [570, 39] width 4 height 15
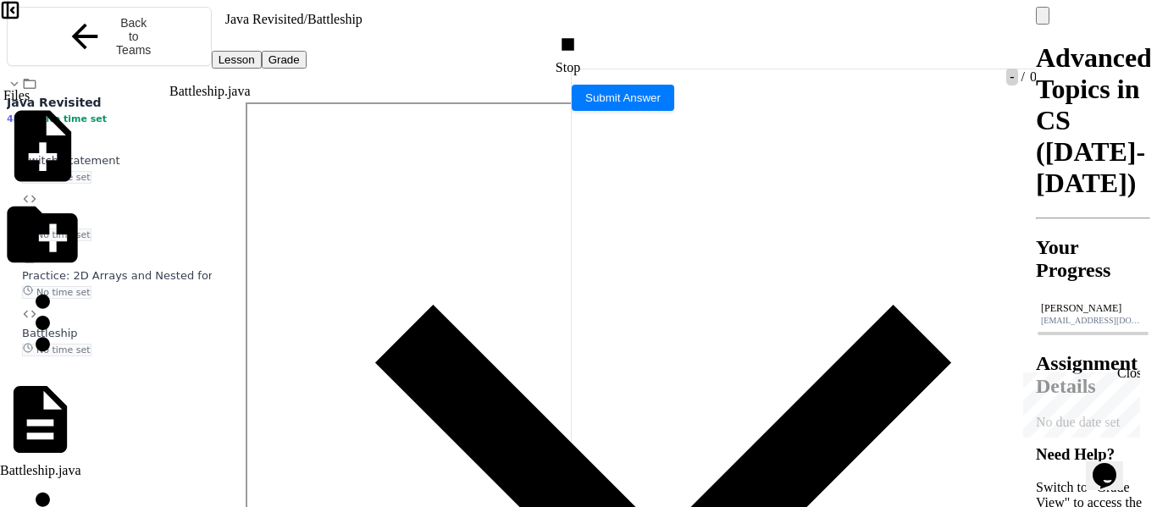
scroll to position [2459, 0]
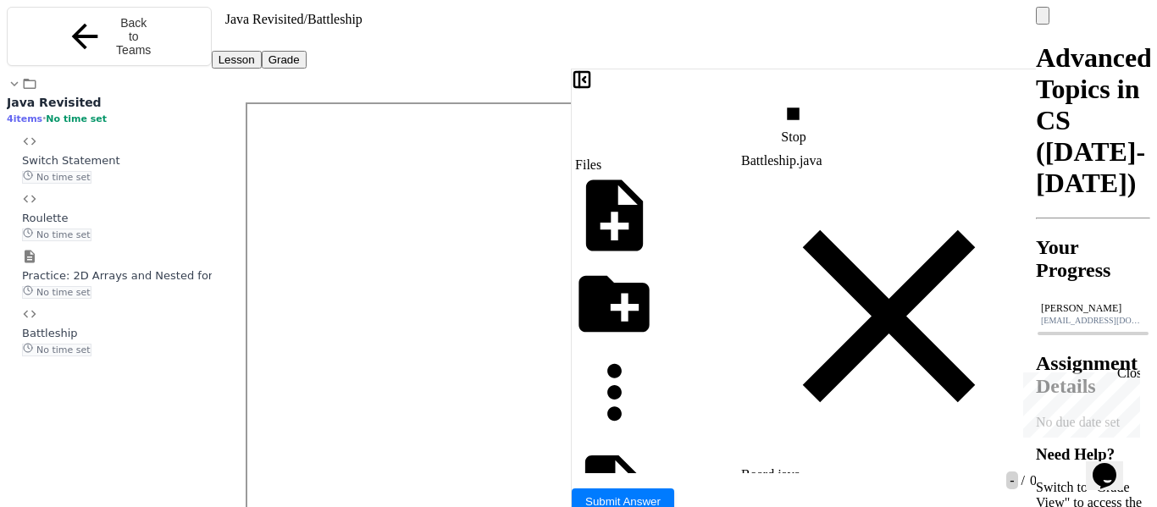
click at [809, 102] on div "Stop" at bounding box center [795, 123] width 29 height 43
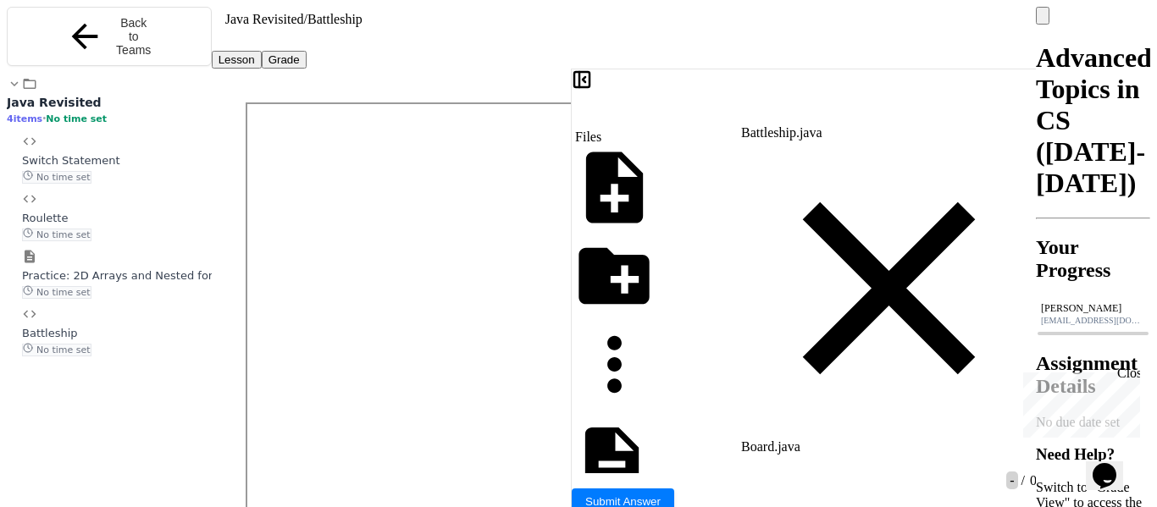
click at [1019, 109] on icon at bounding box center [1019, 109] width 0 height 0
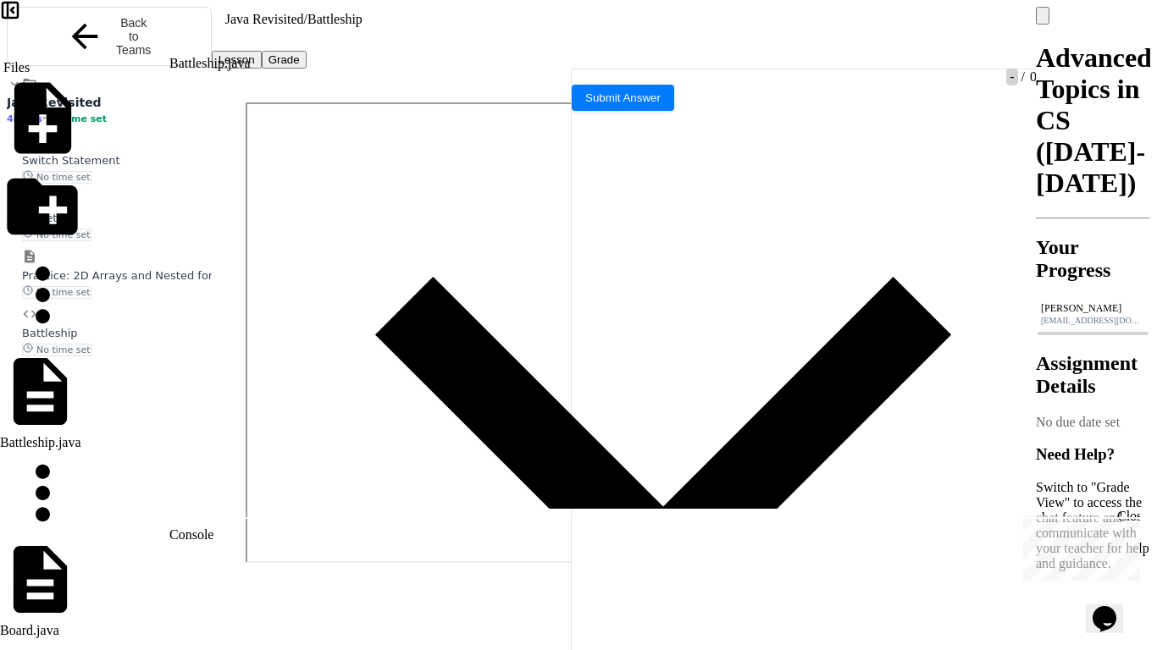
click at [568, 44] on icon at bounding box center [568, 44] width 0 height 0
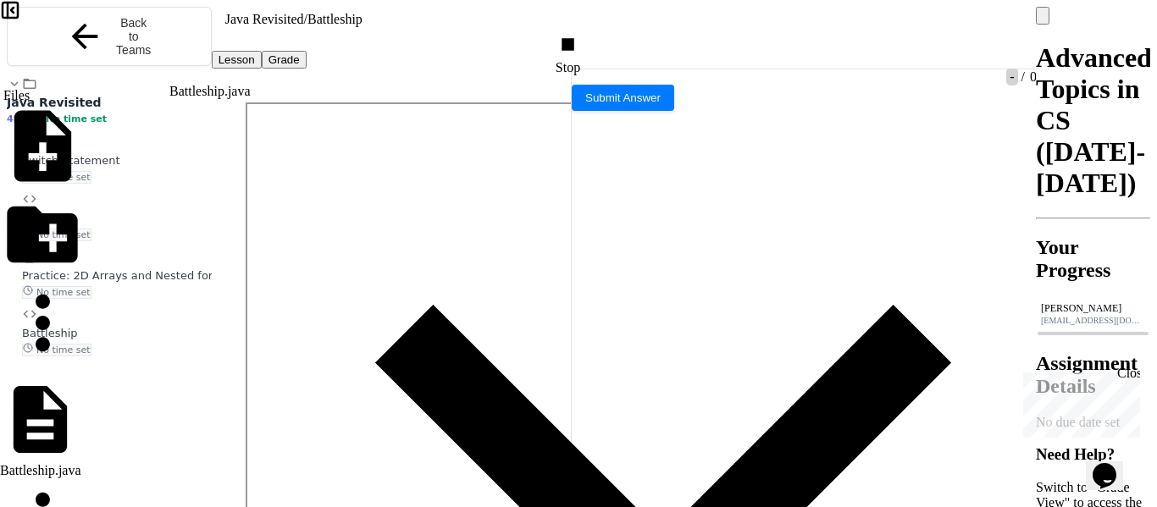
scroll to position [2629, 0]
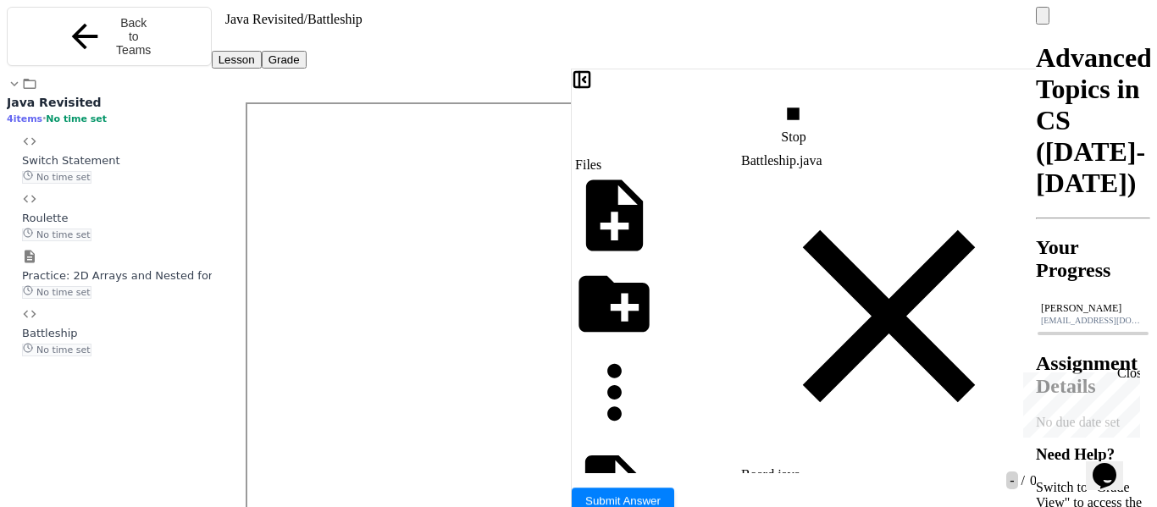
click at [674, 488] on button "Submit Answer" at bounding box center [623, 501] width 102 height 26
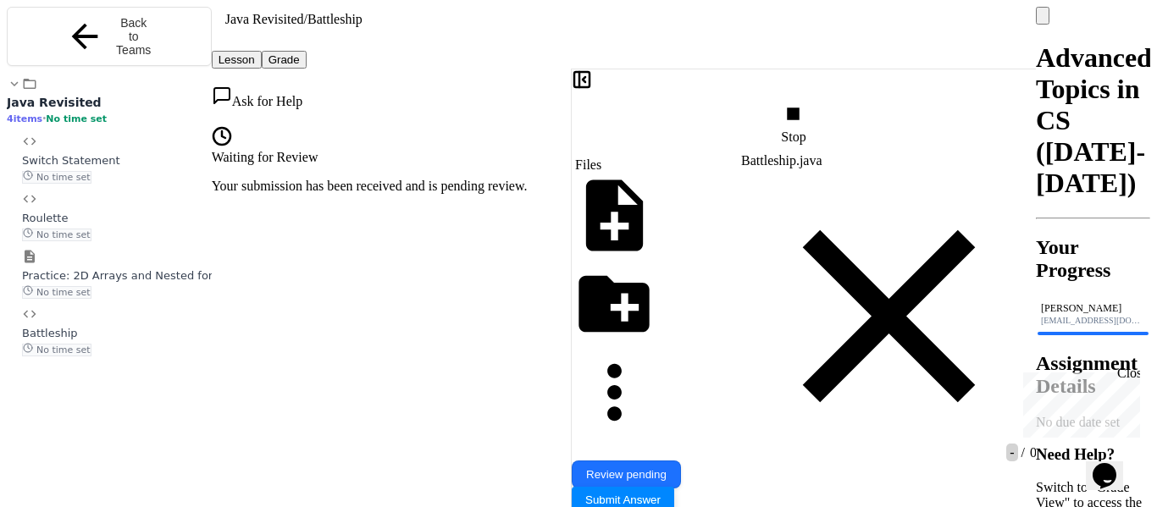
click at [674, 487] on button "Submit Answer" at bounding box center [623, 500] width 102 height 26
